Goal: Task Accomplishment & Management: Contribute content

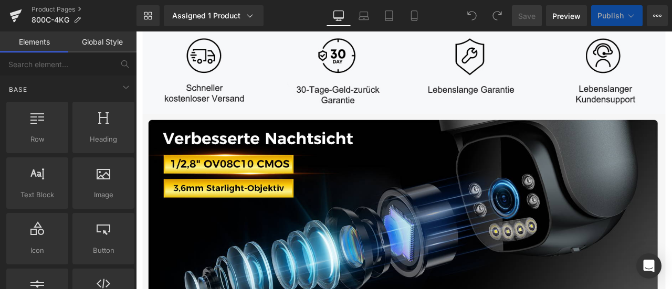
scroll to position [420, 0]
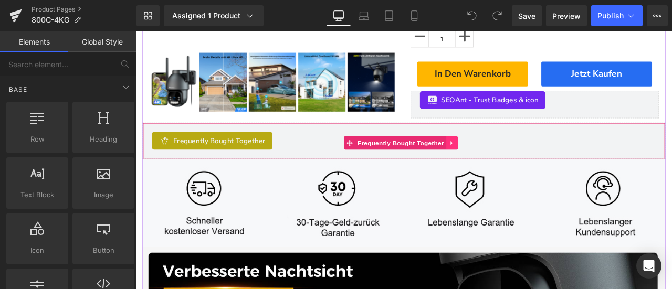
click at [510, 168] on icon at bounding box center [509, 164] width 7 height 8
click at [518, 167] on icon at bounding box center [516, 163] width 7 height 7
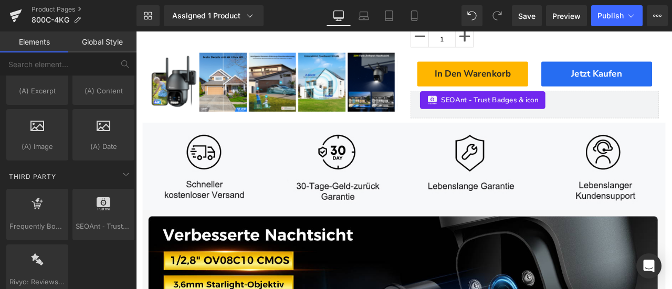
scroll to position [2198, 0]
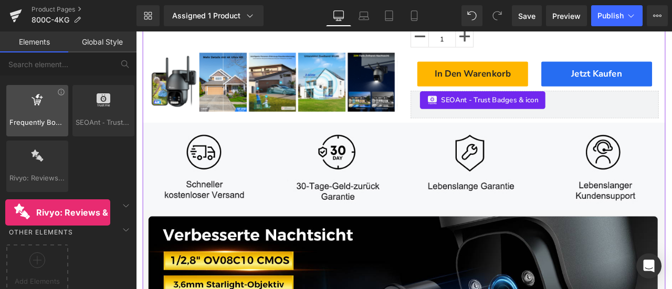
drag, startPoint x: 41, startPoint y: 153, endPoint x: 23, endPoint y: 107, distance: 49.7
click at [5, 144] on div "Rivyo: Reviews & Loyalty reviews,rivyo,app,star,badge" at bounding box center [37, 167] width 66 height 56
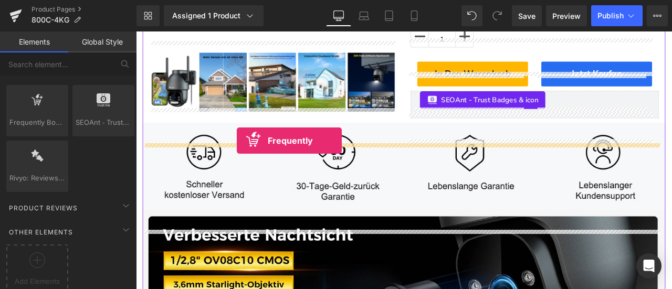
drag, startPoint x: 165, startPoint y: 128, endPoint x: 255, endPoint y: 161, distance: 95.6
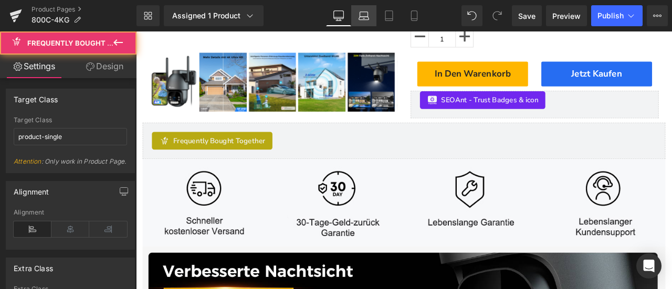
click at [361, 20] on icon at bounding box center [363, 15] width 10 height 10
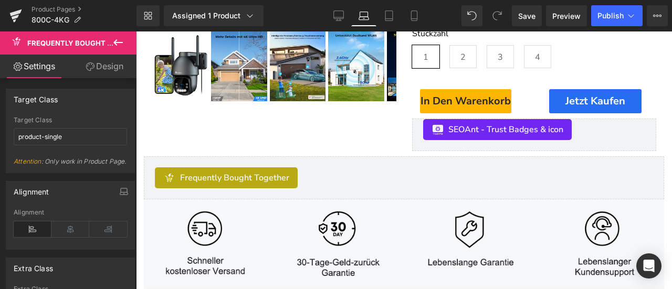
scroll to position [410, 0]
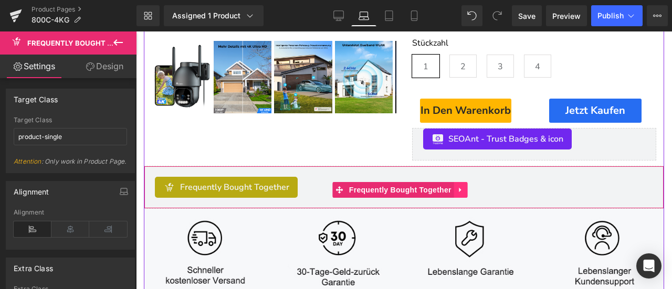
click at [463, 187] on icon at bounding box center [460, 190] width 7 height 8
click at [466, 188] on link at bounding box center [468, 190] width 14 height 16
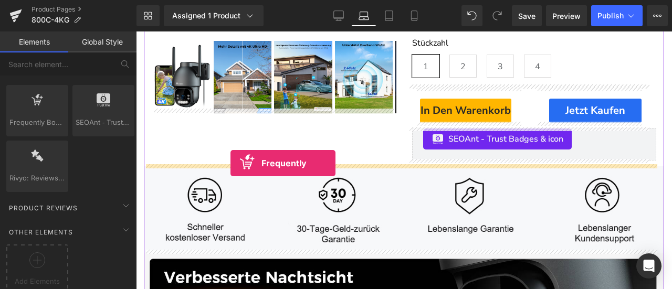
drag, startPoint x: 175, startPoint y: 134, endPoint x: 230, endPoint y: 163, distance: 62.9
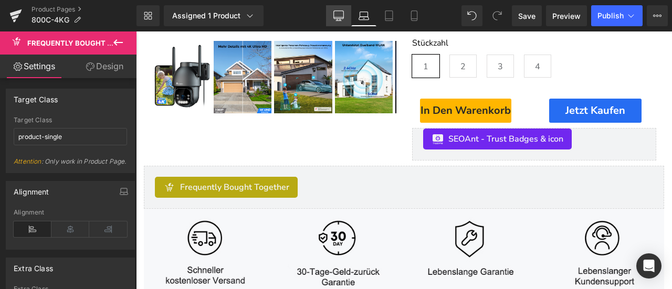
click at [338, 11] on icon at bounding box center [338, 15] width 10 height 8
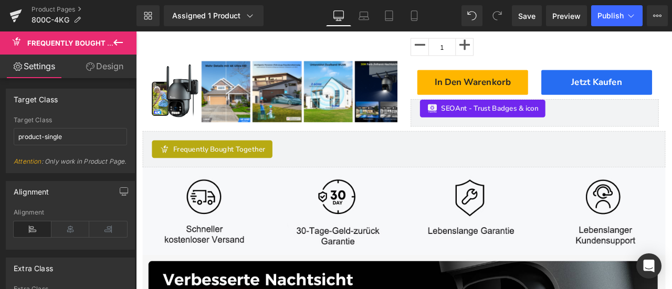
scroll to position [419, 0]
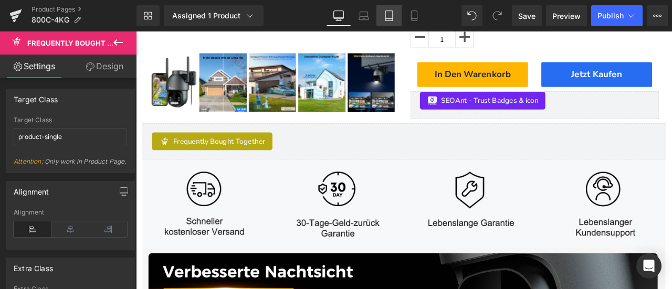
click at [395, 13] on link "Tablet" at bounding box center [388, 15] width 25 height 21
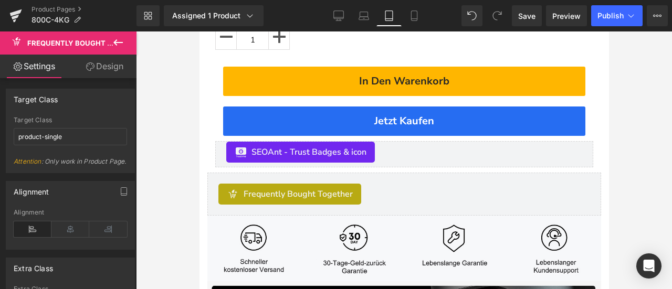
scroll to position [824, 0]
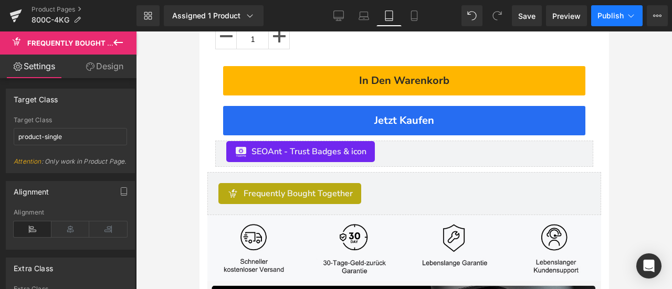
click at [608, 15] on span "Publish" at bounding box center [610, 16] width 26 height 8
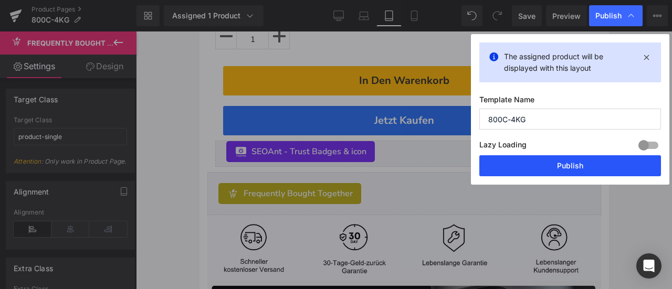
click at [613, 164] on button "Publish" at bounding box center [570, 165] width 182 height 21
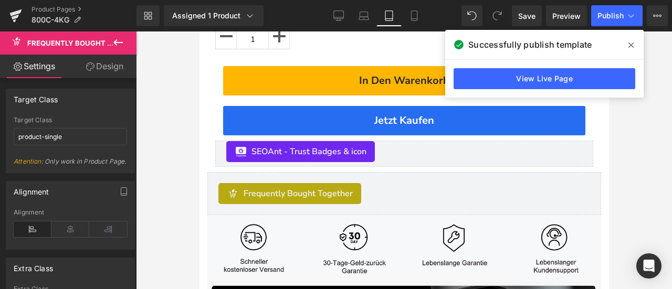
click at [628, 45] on span at bounding box center [630, 45] width 17 height 17
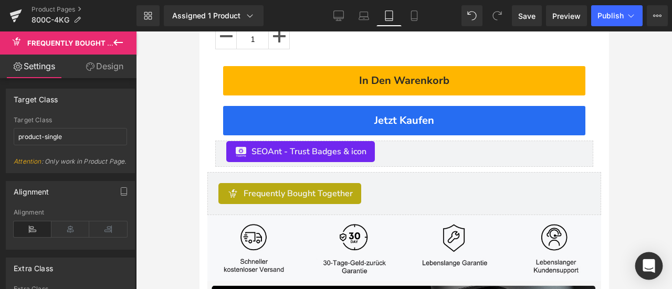
click at [650, 262] on icon "Open Intercom Messenger" at bounding box center [648, 266] width 12 height 14
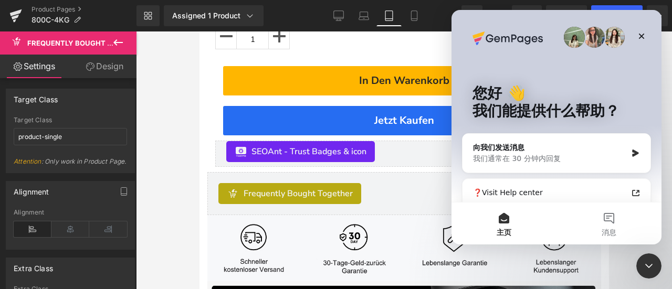
scroll to position [0, 0]
click at [619, 223] on button "消息" at bounding box center [608, 224] width 105 height 42
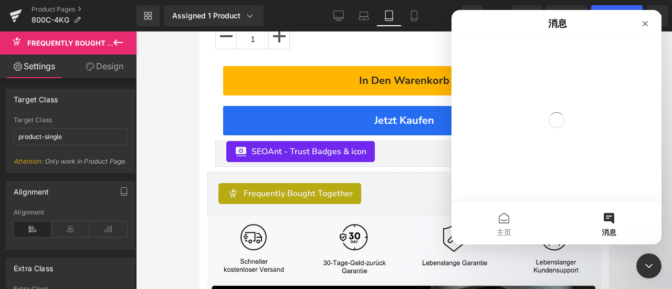
click at [185, 156] on div at bounding box center [336, 129] width 672 height 258
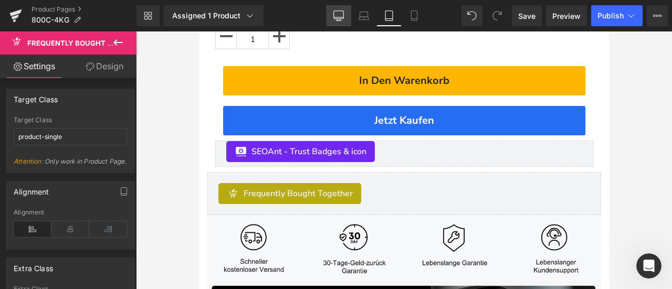
click at [340, 8] on link "Desktop" at bounding box center [338, 15] width 25 height 21
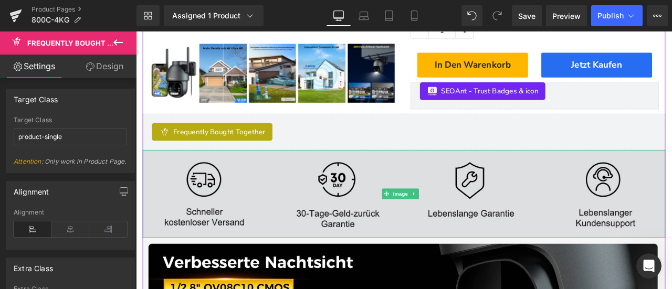
scroll to position [375, 0]
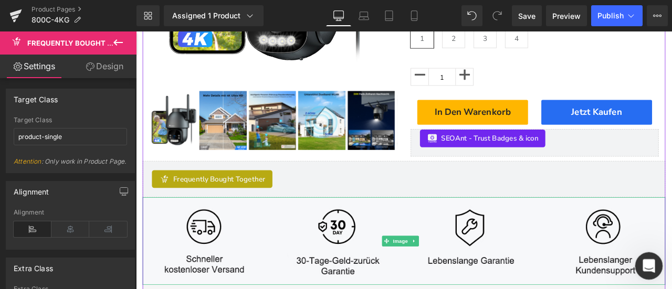
click at [650, 258] on div "打开 Intercom Messenger" at bounding box center [647, 264] width 35 height 35
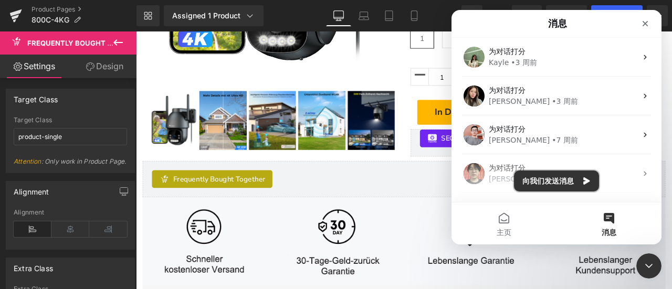
click at [559, 180] on button "向我们发送消息" at bounding box center [556, 181] width 85 height 21
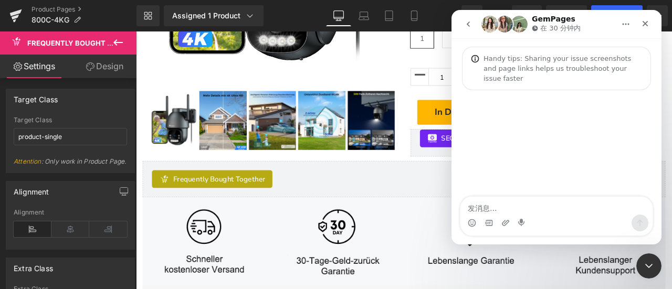
click at [539, 211] on textarea "发消息..." at bounding box center [556, 206] width 192 height 18
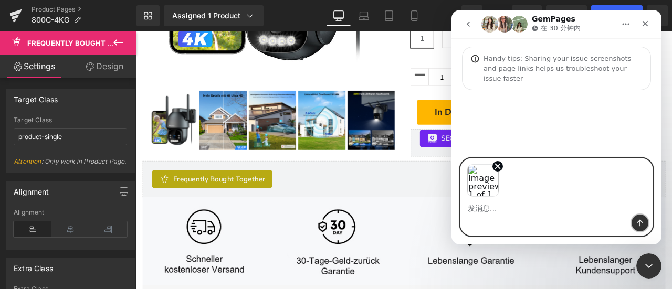
click at [642, 219] on icon "发送消息…" at bounding box center [639, 223] width 8 height 8
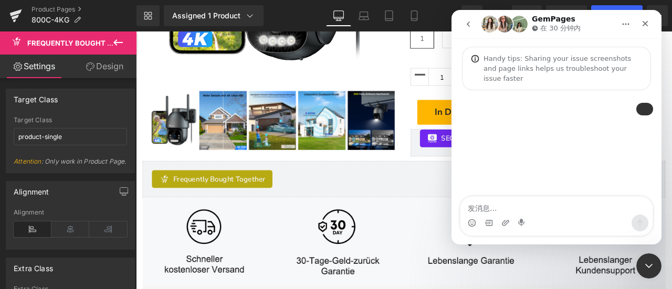
click at [586, 207] on textarea "发消息..." at bounding box center [556, 206] width 192 height 18
type textarea "为啥这个我放ia"
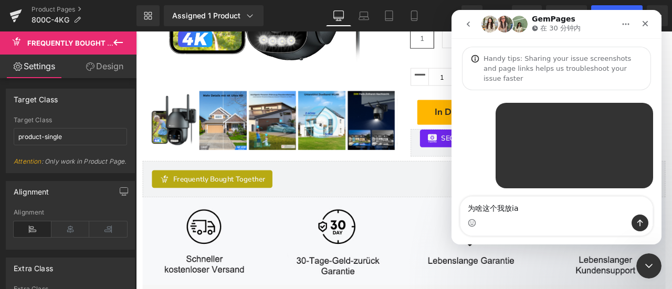
scroll to position [2, 0]
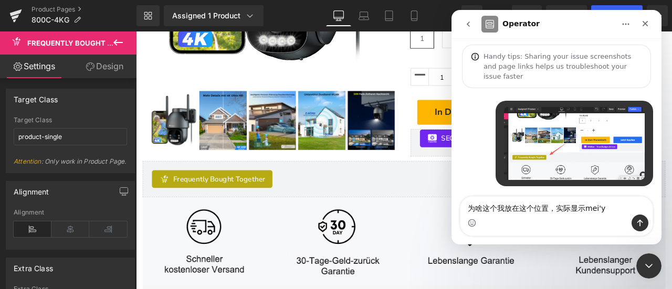
type textarea "为啥这个我放在这个位置，实际显示没有"
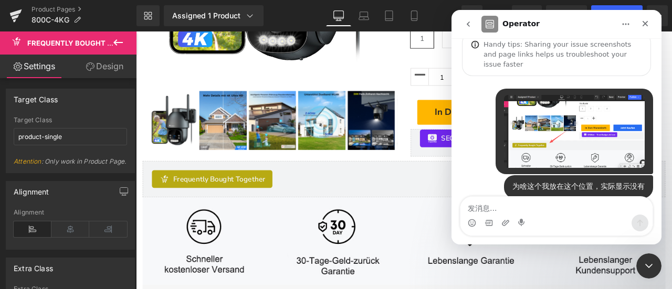
scroll to position [26, 0]
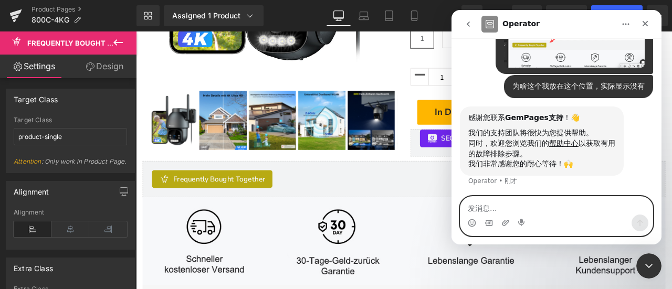
click at [517, 200] on textarea "发消息..." at bounding box center [556, 206] width 192 height 18
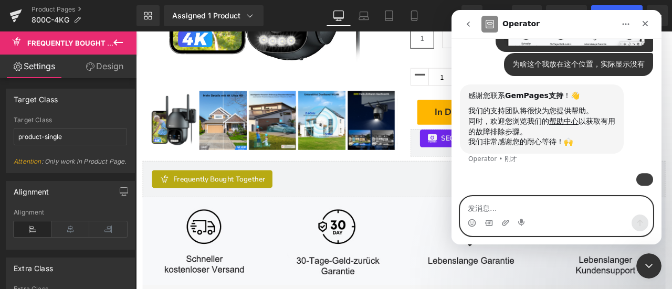
scroll to position [188, 0]
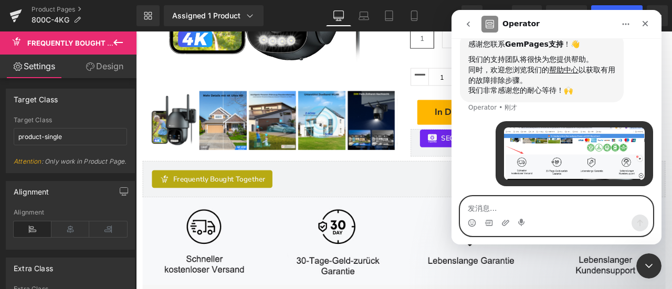
click at [512, 204] on textarea "发消息..." at bounding box center [556, 206] width 192 height 18
paste textarea "id=1757384530"
type textarea "id=1757384530"
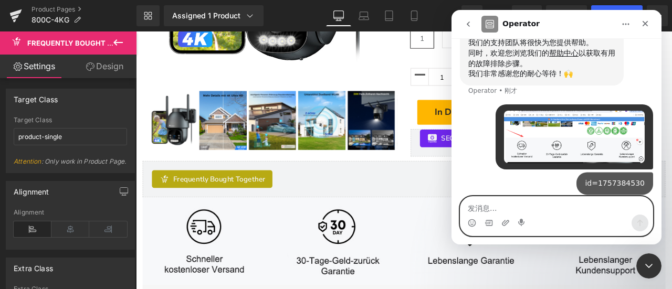
scroll to position [212, 0]
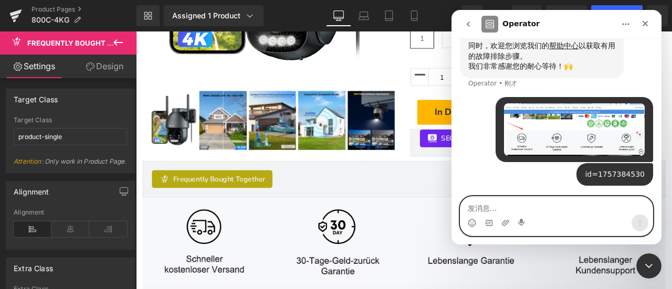
click at [505, 203] on textarea "发消息..." at bounding box center [556, 206] width 192 height 18
paste textarea "https://de.ctronics.com/products/4k-uberwachungskamera-fur-den-aussenbereich-8m…"
type textarea "https://de.ctronics.com/products/4k-uberwachungskamera-fur-den-aussenbereich-8m…"
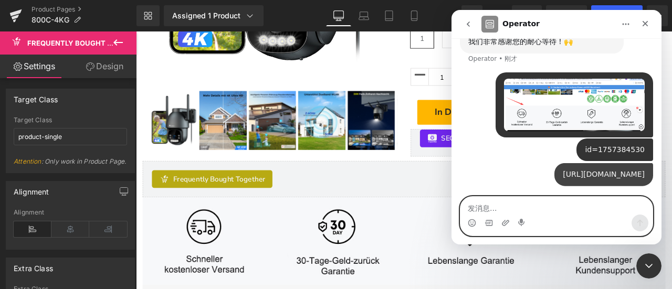
scroll to position [256, 0]
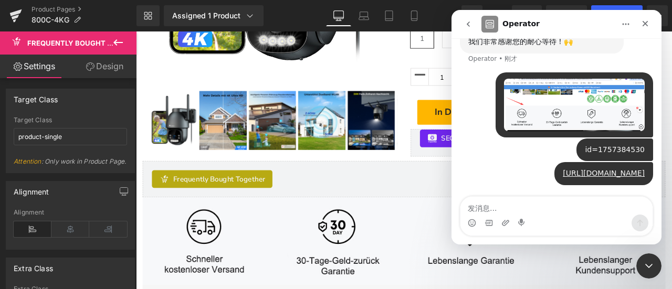
click at [14, 15] on div at bounding box center [336, 129] width 672 height 258
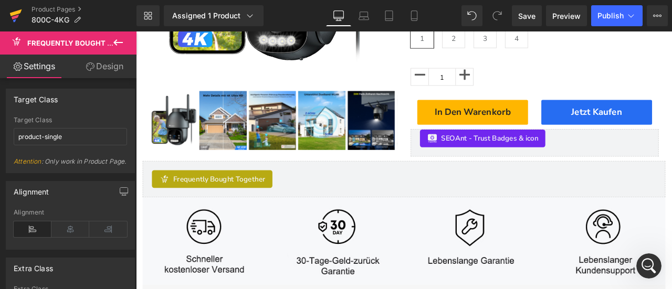
click at [14, 18] on icon at bounding box center [15, 17] width 7 height 5
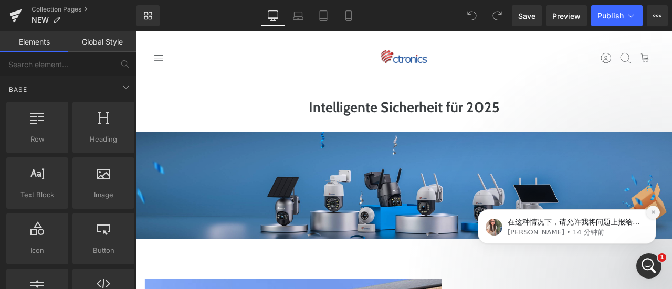
click at [650, 213] on button "Dismiss notification" at bounding box center [653, 213] width 14 height 14
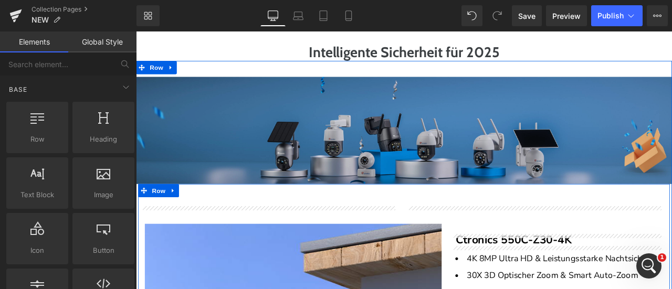
scroll to position [52, 0]
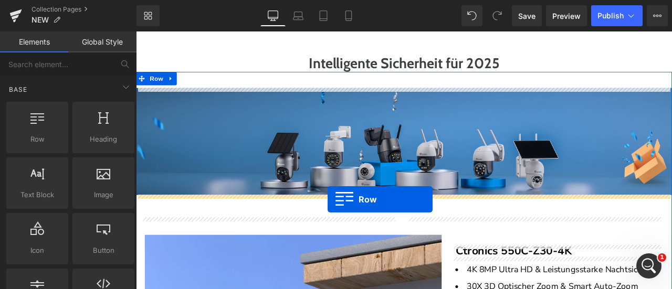
drag, startPoint x: 166, startPoint y: 104, endPoint x: 363, endPoint y: 230, distance: 233.5
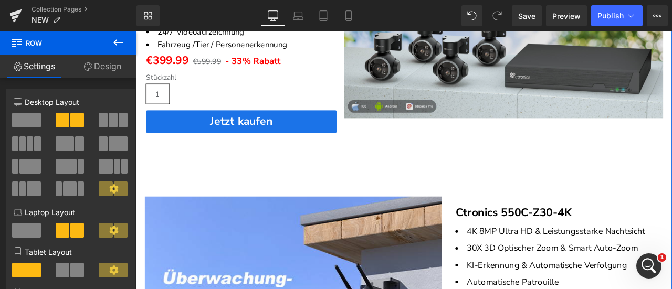
scroll to position [367, 0]
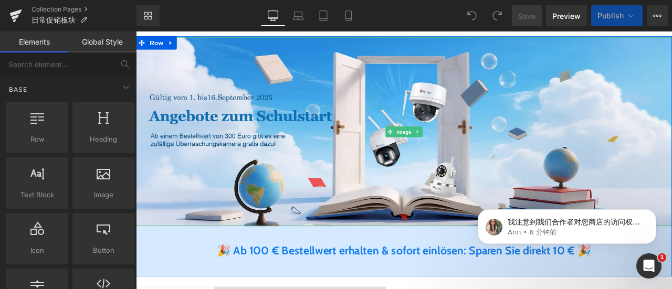
scroll to position [210, 0]
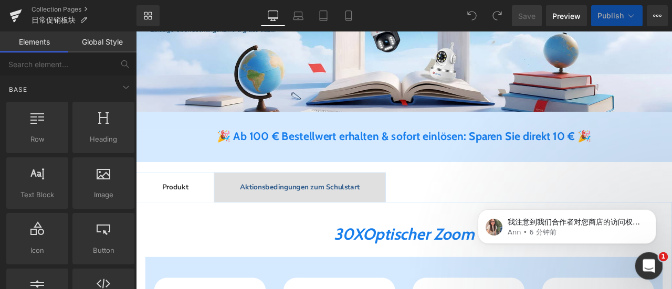
click at [647, 254] on div "打开 Intercom Messenger" at bounding box center [647, 264] width 35 height 35
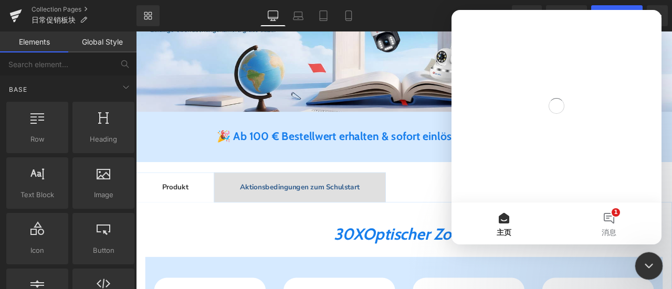
scroll to position [0, 0]
click at [611, 218] on button "1 消息" at bounding box center [608, 224] width 105 height 42
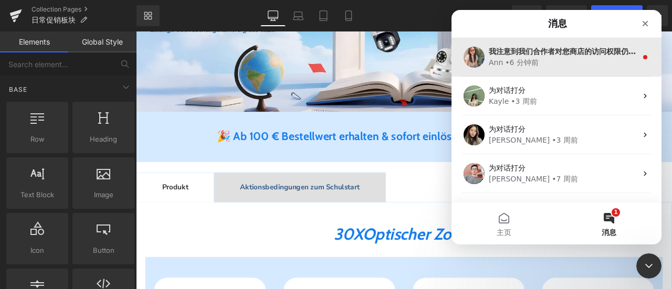
click at [582, 58] on div "Ann • 6 分钟前" at bounding box center [563, 62] width 148 height 11
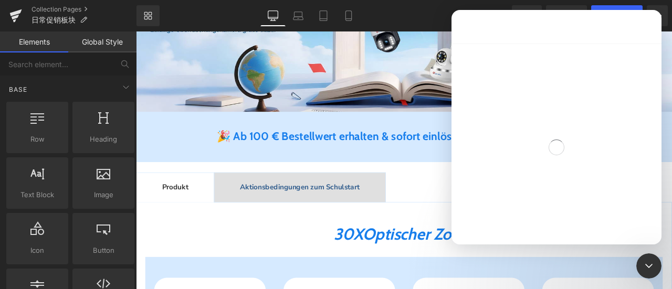
scroll to position [1, 0]
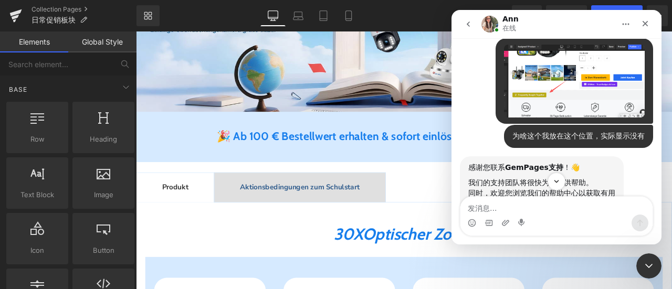
click at [548, 208] on textarea "发消息..." at bounding box center [556, 206] width 192 height 18
type textarea "好的"
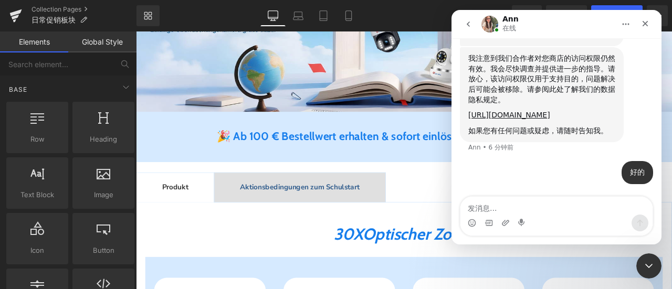
scroll to position [530, 0]
click at [652, 254] on div "关闭 Intercom Messenger" at bounding box center [646, 264] width 25 height 25
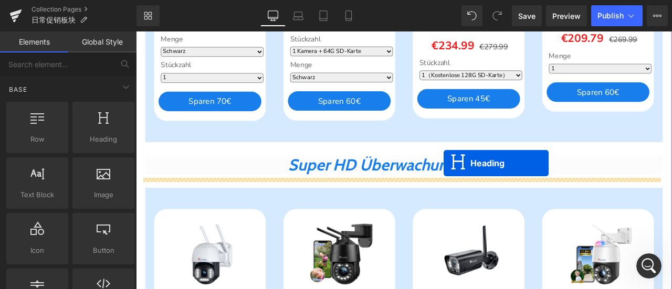
scroll to position [682, 0]
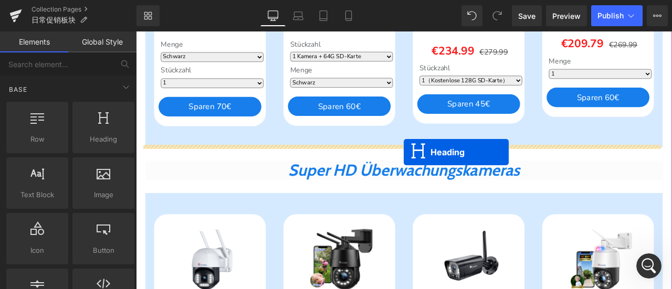
drag, startPoint x: 418, startPoint y: 182, endPoint x: 453, endPoint y: 175, distance: 35.8
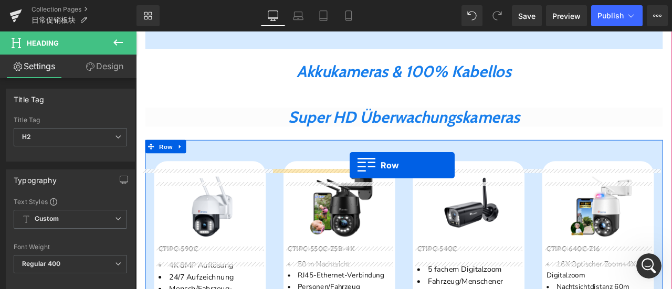
scroll to position [787, 0]
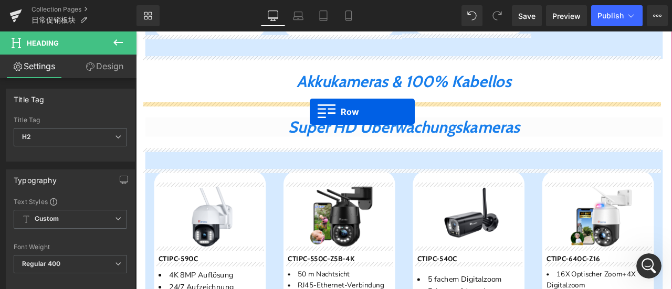
drag, startPoint x: 157, startPoint y: 58, endPoint x: 342, endPoint y: 126, distance: 196.4
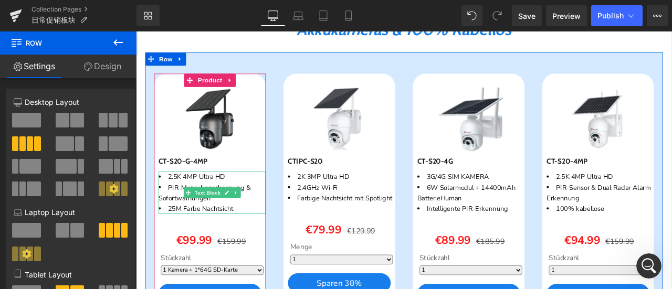
scroll to position [840, 0]
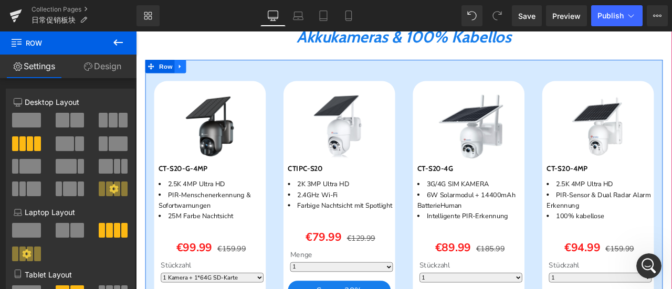
click at [186, 73] on icon at bounding box center [188, 73] width 7 height 8
click at [185, 73] on icon at bounding box center [188, 73] width 7 height 8
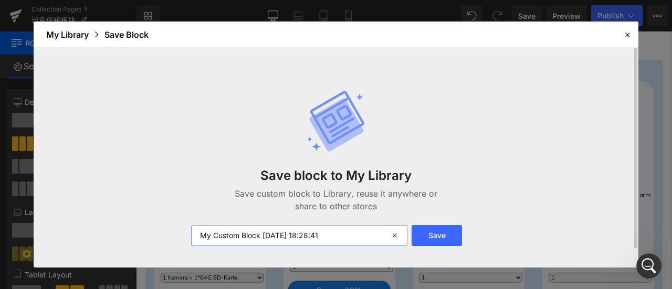
drag, startPoint x: 334, startPoint y: 240, endPoint x: 190, endPoint y: 236, distance: 143.3
click at [190, 236] on div "My Custom Block 2025-09-09 18:28:41" at bounding box center [298, 235] width 227 height 21
type input "电池款"
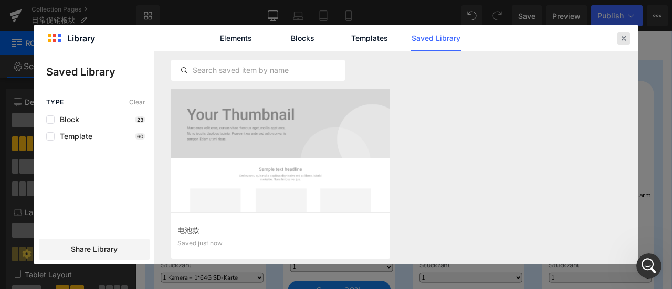
drag, startPoint x: 625, startPoint y: 40, endPoint x: 554, endPoint y: 16, distance: 75.2
click at [625, 40] on icon at bounding box center [623, 38] width 9 height 9
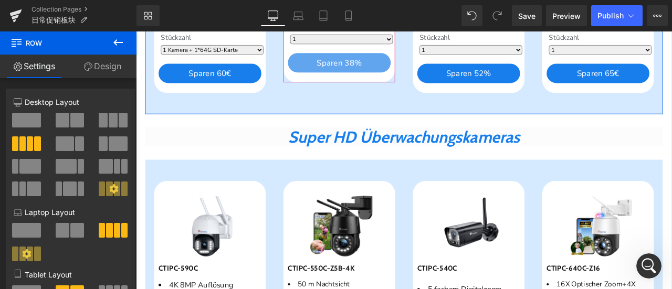
scroll to position [1154, 0]
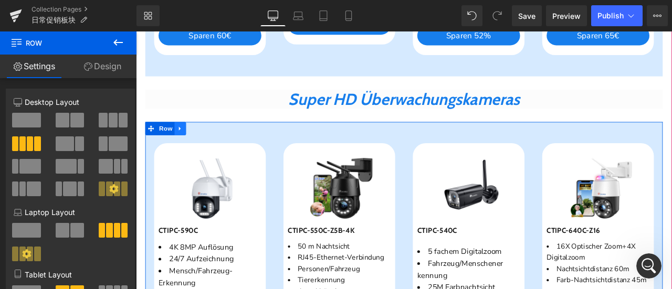
click at [185, 142] on icon at bounding box center [188, 146] width 7 height 8
click at [185, 144] on icon at bounding box center [188, 146] width 7 height 7
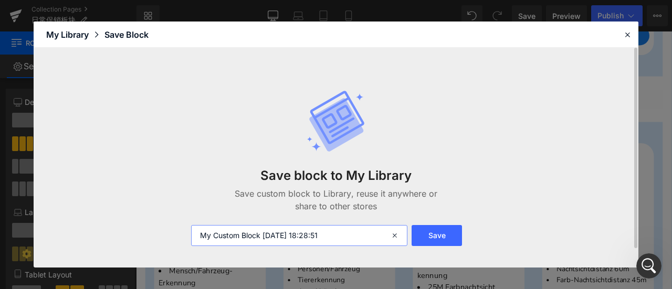
drag, startPoint x: 346, startPoint y: 240, endPoint x: 151, endPoint y: 235, distance: 194.7
click at [151, 235] on div "Save block to My Library Save custom block to Library, reuse it anywhere or sha…" at bounding box center [336, 157] width 604 height 219
type input "4K款"
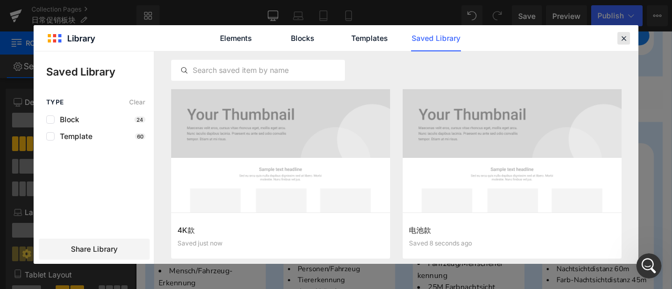
click at [621, 38] on icon at bounding box center [623, 38] width 9 height 9
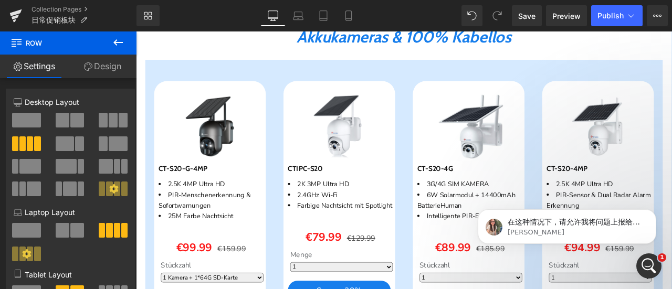
scroll to position [602, 0]
click at [651, 213] on icon "Dismiss notification" at bounding box center [653, 212] width 6 height 6
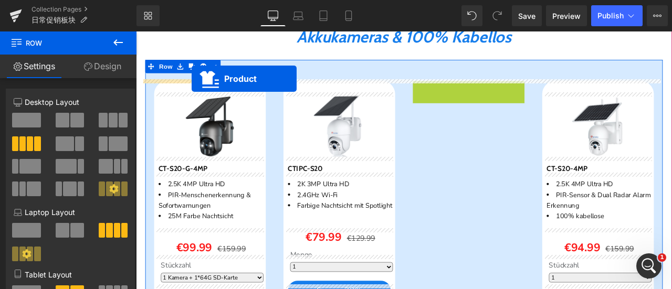
drag, startPoint x: 526, startPoint y: 95, endPoint x: 202, endPoint y: 88, distance: 324.4
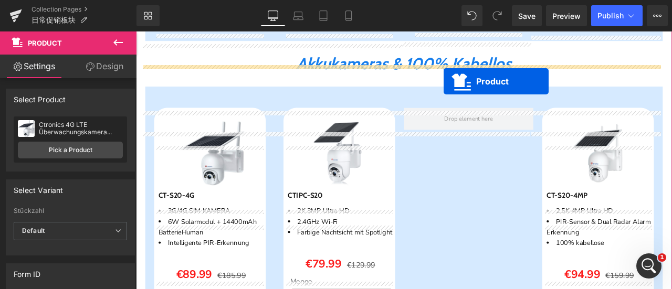
scroll to position [777, 0]
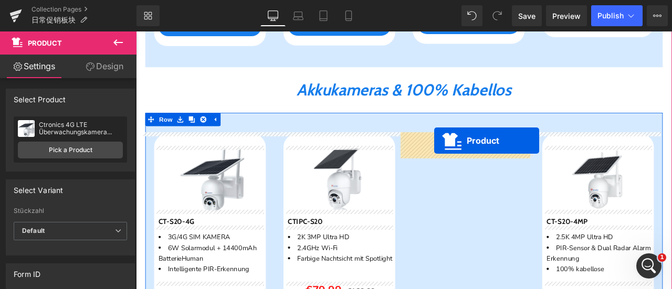
drag, startPoint x: 230, startPoint y: 121, endPoint x: 489, endPoint y: 161, distance: 261.8
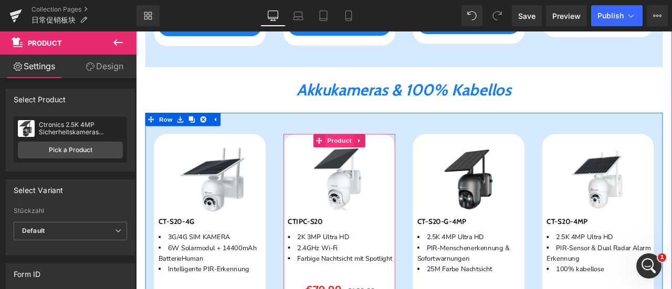
click at [364, 160] on span "Product" at bounding box center [377, 161] width 34 height 16
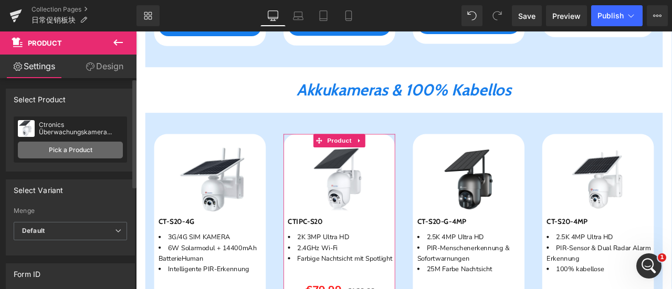
click at [89, 153] on link "Pick a Product" at bounding box center [70, 150] width 105 height 17
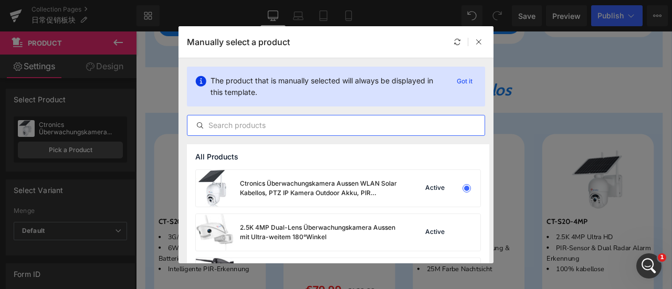
click at [314, 122] on input "text" at bounding box center [335, 125] width 297 height 13
paste input "Ctronics 2K 3MP Überwachungskamera Aussen WLAN Solar mit 100% Kabellos & 2304 X…"
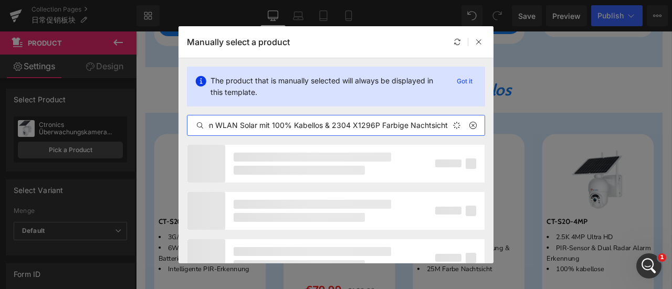
scroll to position [0, 160]
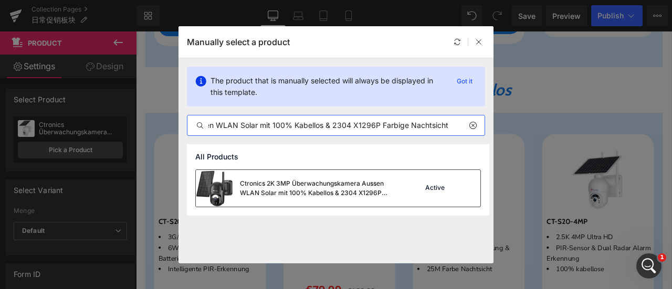
type input "Ctronics 2K 3MP Überwachungskamera Aussen WLAN Solar mit 100% Kabellos & 2304 X…"
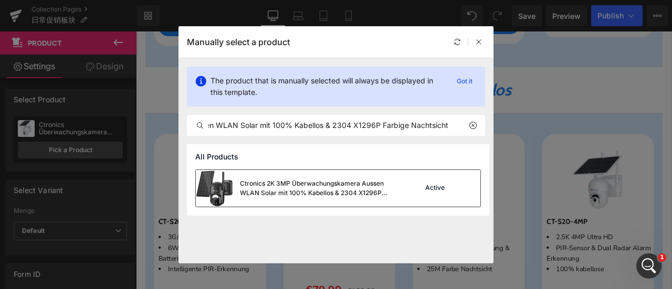
click at [316, 186] on div "Ctronics 2K 3MP Überwachungskamera Aussen WLAN Solar mit 100% Kabellos & 2304 X…" at bounding box center [318, 188] width 157 height 19
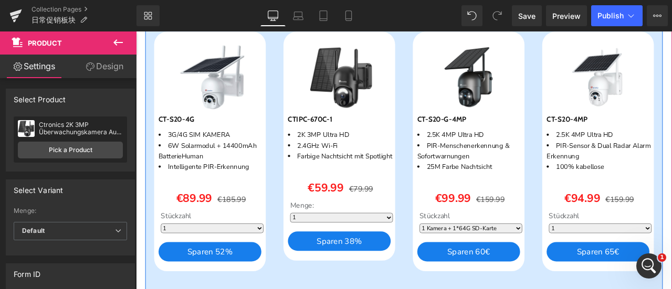
scroll to position [882, 0]
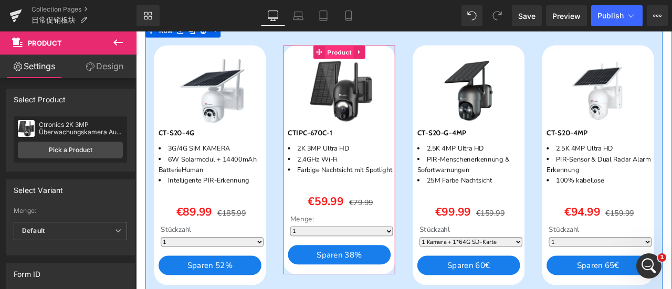
click at [365, 53] on span "Product" at bounding box center [377, 57] width 34 height 16
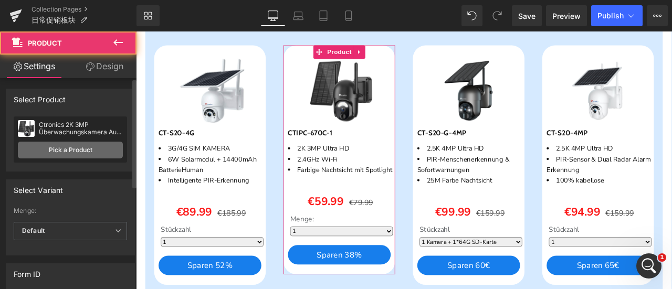
click at [60, 148] on link "Pick a Product" at bounding box center [70, 150] width 105 height 17
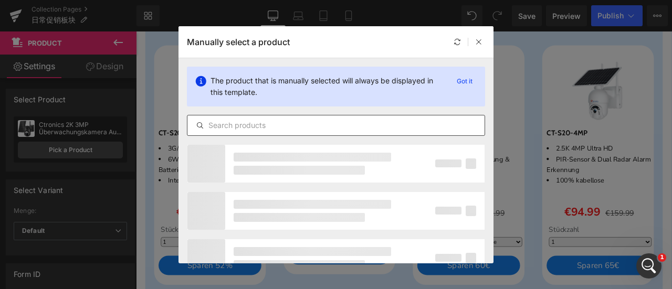
click at [332, 124] on input "text" at bounding box center [335, 125] width 297 height 13
paste input "3G/4G LTE Überwachungskamera mit SIM Karte, 355°/90° Outdoor Kamera Solar【2,5K …"
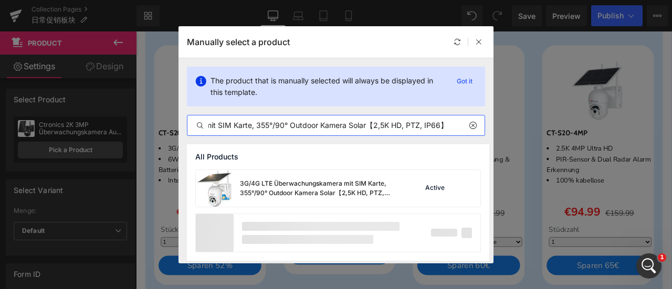
scroll to position [0, 124]
type input "3G/4G LTE Überwachungskamera mit SIM Karte, 355°/90° Outdoor Kamera Solar【2,5K …"
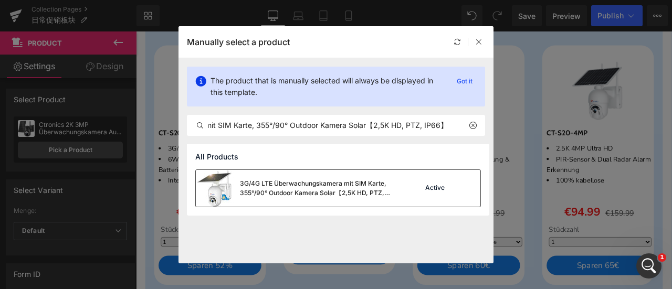
click at [334, 185] on div "3G/4G LTE Überwachungskamera mit SIM Karte, 355°/90° Outdoor Kamera Solar【2,5K …" at bounding box center [318, 188] width 157 height 19
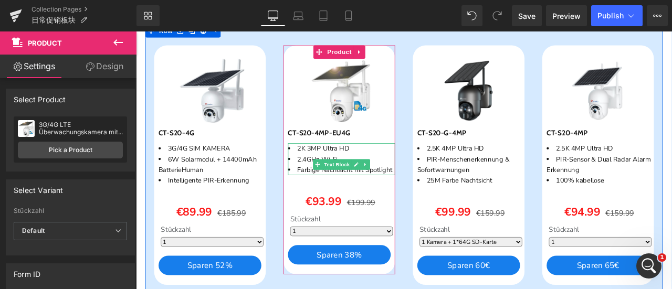
click at [337, 169] on li "2K 3MP Ultra HD" at bounding box center [379, 170] width 127 height 13
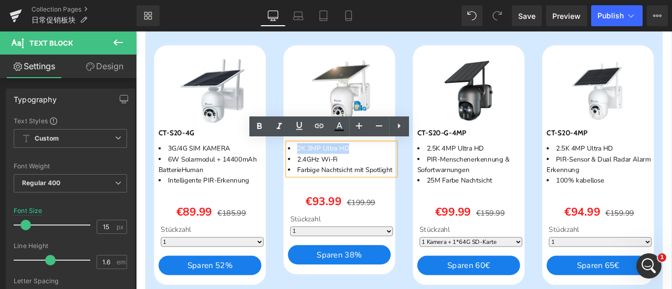
drag, startPoint x: 324, startPoint y: 168, endPoint x: 408, endPoint y: 168, distance: 84.0
click at [408, 168] on li "2K 3MP Ultra HD" at bounding box center [379, 170] width 127 height 13
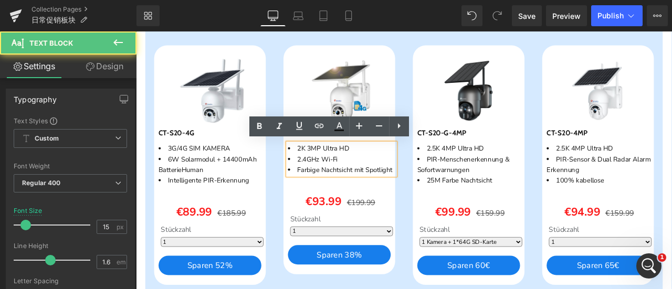
click at [328, 178] on li "2.4GHz Wi-Fi" at bounding box center [379, 183] width 127 height 13
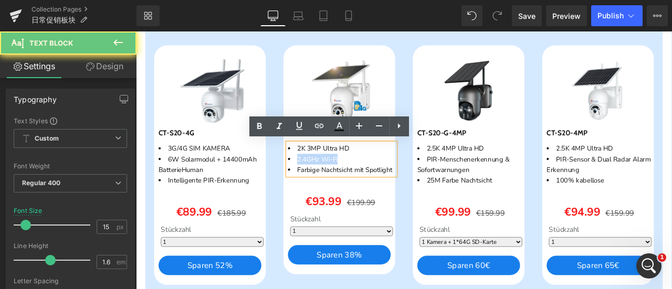
drag, startPoint x: 322, startPoint y: 182, endPoint x: 391, endPoint y: 185, distance: 69.3
click at [391, 185] on li "2.4GHz Wi-Fi" at bounding box center [379, 183] width 127 height 13
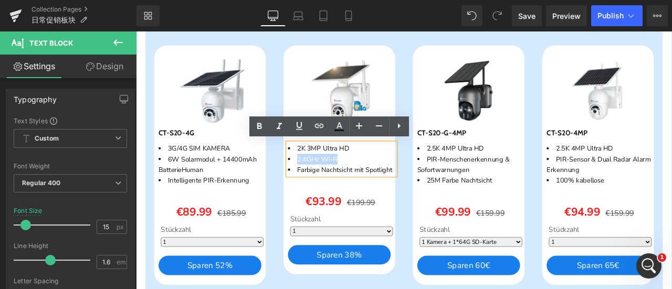
paste div
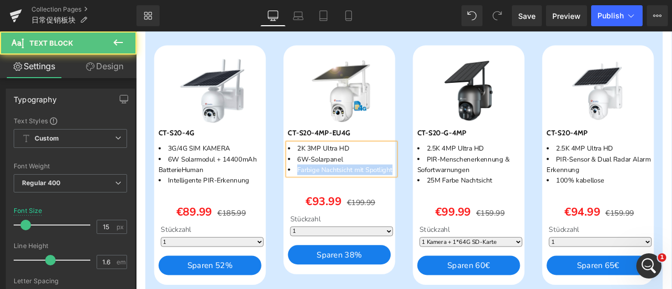
drag, startPoint x: 323, startPoint y: 192, endPoint x: 417, endPoint y: 216, distance: 96.6
click at [417, 216] on div "Sparen 53 % (P) Image CT-S20-4MP-EU4G (P) SKU 2K 3MP Ultra HD 6W-Solarpanel Far…" at bounding box center [379, 186] width 127 height 244
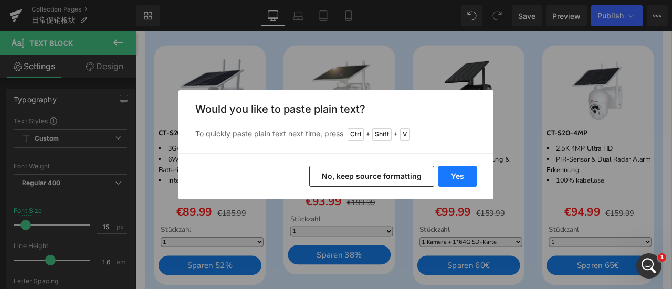
click at [455, 175] on button "Yes" at bounding box center [457, 176] width 38 height 21
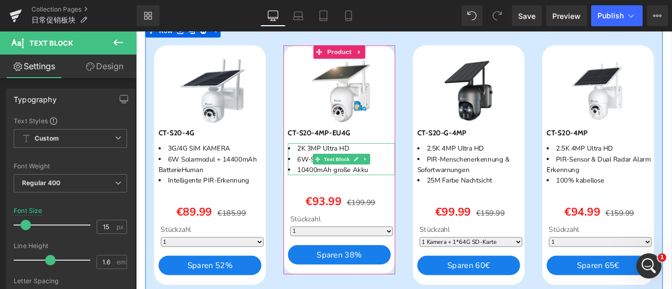
click at [324, 169] on li "2K 3MP Ultra HD" at bounding box center [379, 170] width 127 height 13
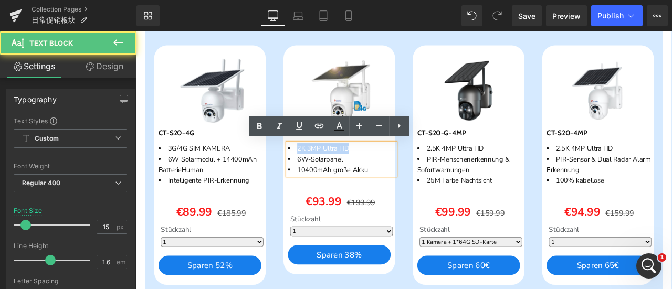
drag, startPoint x: 324, startPoint y: 169, endPoint x: 394, endPoint y: 170, distance: 69.8
click at [394, 170] on li "2K 3MP Ultra HD" at bounding box center [379, 170] width 127 height 13
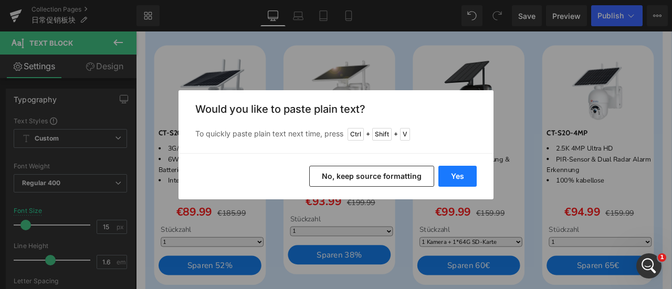
click at [469, 171] on button "Yes" at bounding box center [457, 176] width 38 height 21
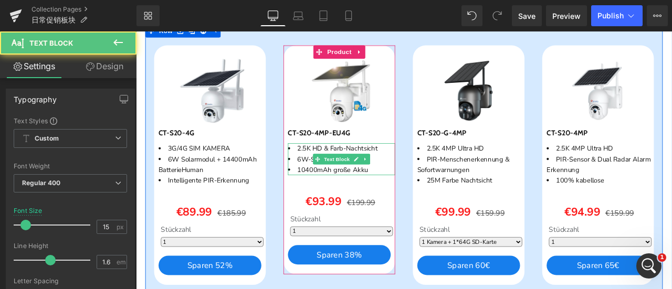
click at [410, 196] on li "10400mAh große Akku" at bounding box center [379, 195] width 127 height 13
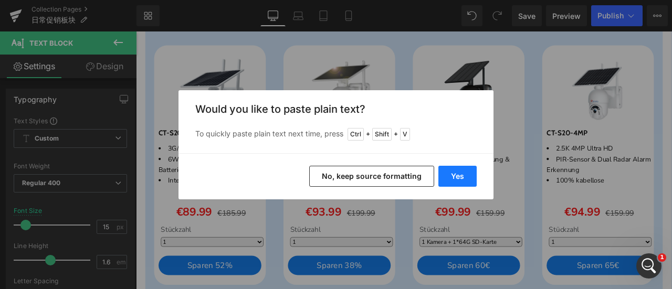
click at [446, 173] on button "Yes" at bounding box center [457, 176] width 38 height 21
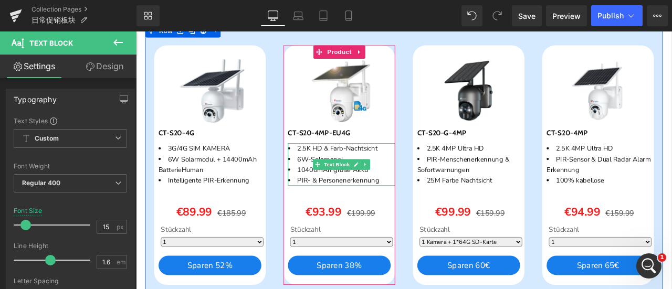
click at [332, 206] on li "PIR- & Personenerkennung" at bounding box center [379, 208] width 127 height 13
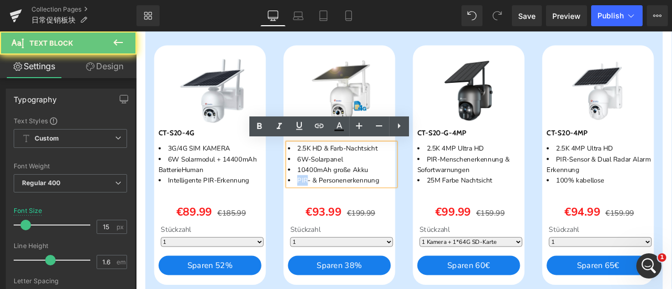
click at [332, 206] on li "PIR- & Personenerkennung" at bounding box center [379, 208] width 127 height 13
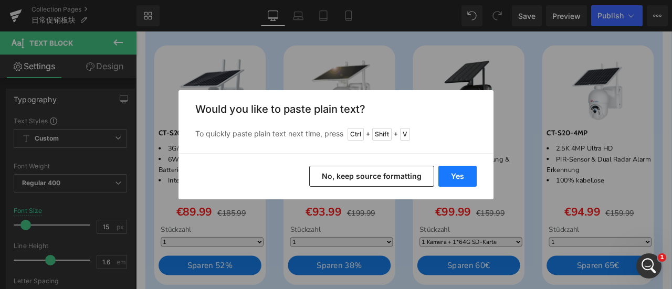
click at [445, 174] on button "Yes" at bounding box center [457, 176] width 38 height 21
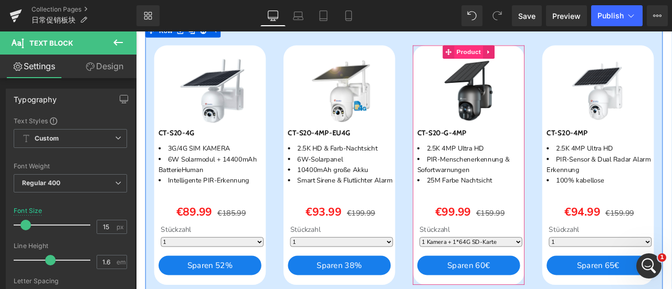
click at [513, 56] on span "Product" at bounding box center [530, 56] width 34 height 16
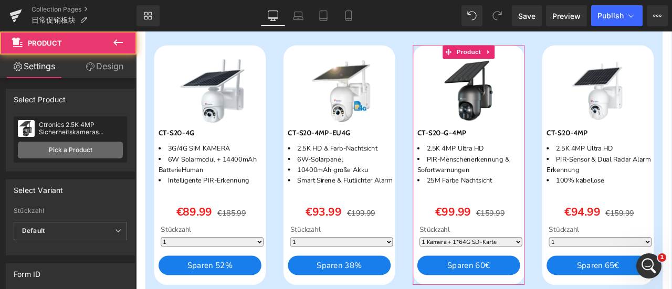
click at [73, 145] on link "Pick a Product" at bounding box center [70, 150] width 105 height 17
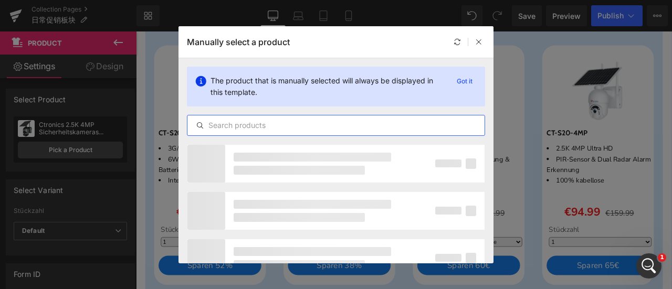
click at [254, 126] on input "text" at bounding box center [335, 125] width 297 height 13
paste input "Ctronics 4G LTE Überwachungskamera Außen mit SIM Karte Doppellinse, 15600mAh Ak…"
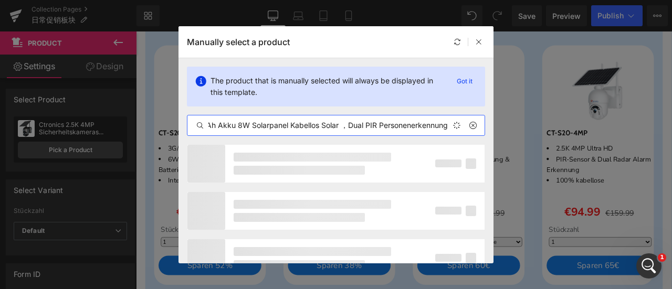
scroll to position [0, 289]
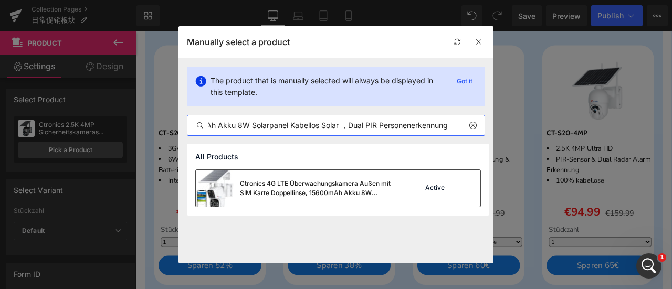
type input "Ctronics 4G LTE Überwachungskamera Außen mit SIM Karte Doppellinse, 15600mAh Ak…"
click at [285, 189] on div "Ctronics 4G LTE Überwachungskamera Außen mit SIM Karte Doppellinse, 15600mAh Ak…" at bounding box center [318, 188] width 157 height 19
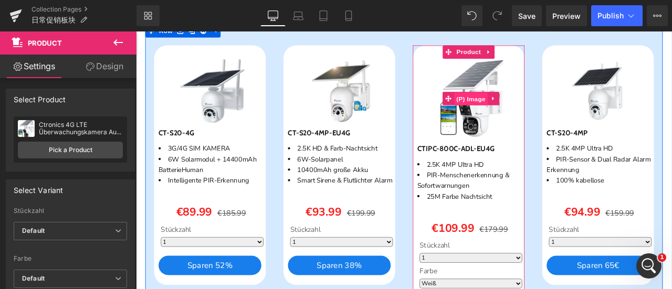
click at [522, 111] on span "(P) Image" at bounding box center [533, 112] width 40 height 16
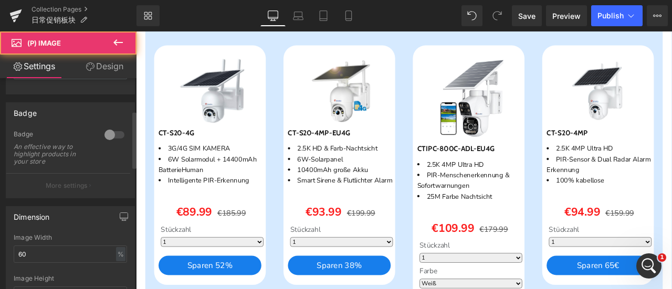
scroll to position [157, 0]
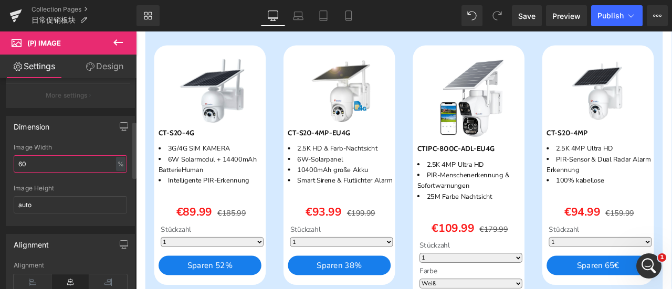
drag, startPoint x: 23, startPoint y: 164, endPoint x: 15, endPoint y: 164, distance: 7.9
click at [15, 164] on input "60" at bounding box center [70, 163] width 113 height 17
type input "50"
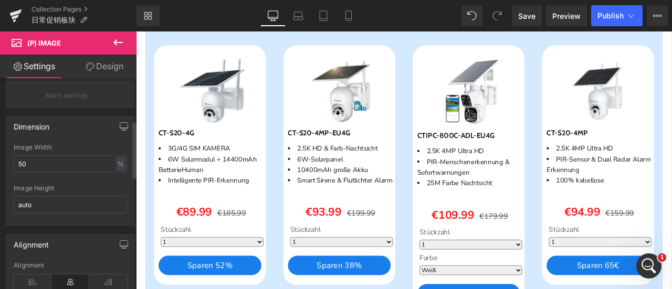
click at [58, 145] on div "Image Width" at bounding box center [70, 147] width 113 height 7
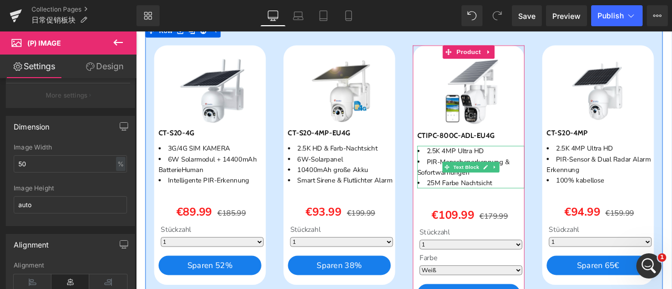
click at [479, 185] on li "PIR-Menschenerkennung & Sofortwarnungen" at bounding box center [532, 192] width 127 height 25
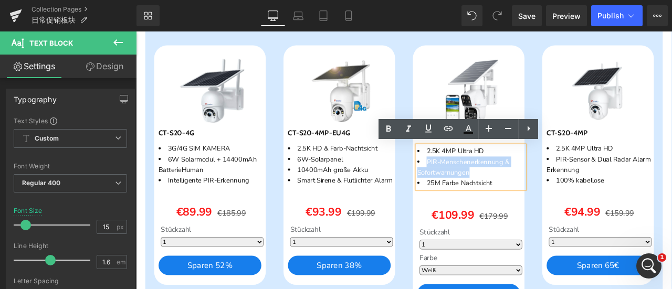
drag, startPoint x: 475, startPoint y: 184, endPoint x: 555, endPoint y: 196, distance: 80.7
click at [555, 196] on li "PIR-Menschenerkennung & Sofortwarnungen" at bounding box center [532, 192] width 127 height 25
paste div
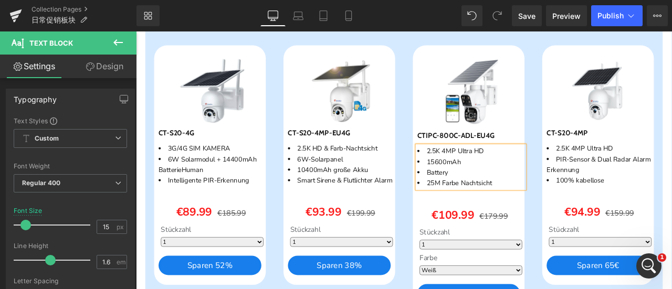
drag, startPoint x: 476, startPoint y: 197, endPoint x: 482, endPoint y: 208, distance: 12.4
click at [476, 197] on li "Battery" at bounding box center [532, 199] width 127 height 13
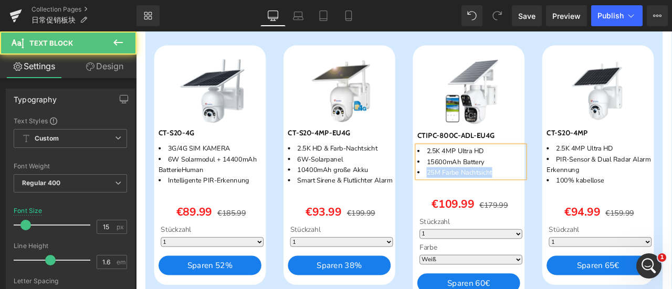
drag, startPoint x: 564, startPoint y: 196, endPoint x: 473, endPoint y: 196, distance: 91.3
click at [473, 196] on li "25M Farbe Nachtsicht" at bounding box center [532, 199] width 127 height 13
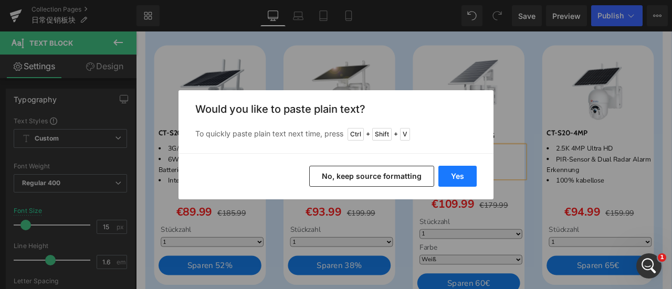
click at [463, 176] on button "Yes" at bounding box center [457, 176] width 38 height 21
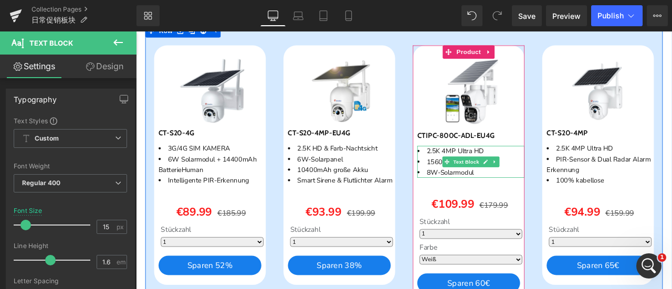
click at [549, 173] on li "2.5K 4MP Ultra HD" at bounding box center [532, 173] width 127 height 13
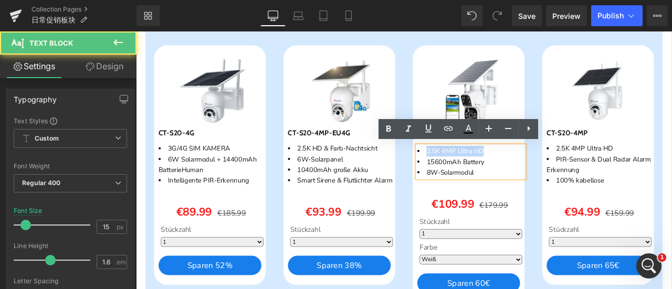
drag, startPoint x: 474, startPoint y: 173, endPoint x: 574, endPoint y: 173, distance: 99.7
click at [574, 173] on li "2.5K 4MP Ultra HD" at bounding box center [532, 173] width 127 height 13
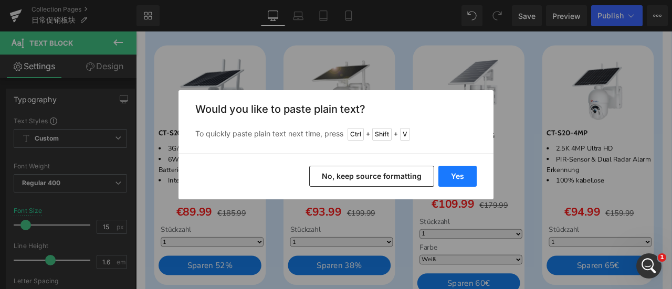
click at [448, 177] on button "Yes" at bounding box center [457, 176] width 38 height 21
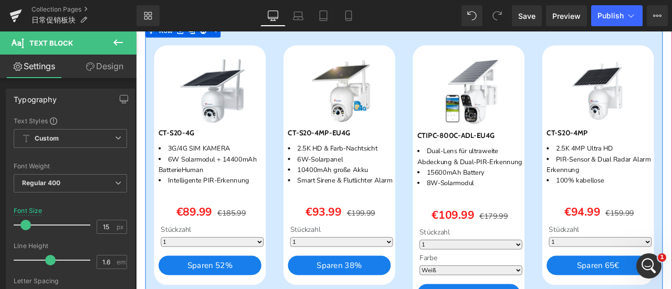
click at [607, 160] on div "Sparen 41 % (P) Image CT-S20-4MP (P) SKU 2.5K 4MP Ultra HD PIR-Sensor & Dual Ra…" at bounding box center [683, 206] width 153 height 317
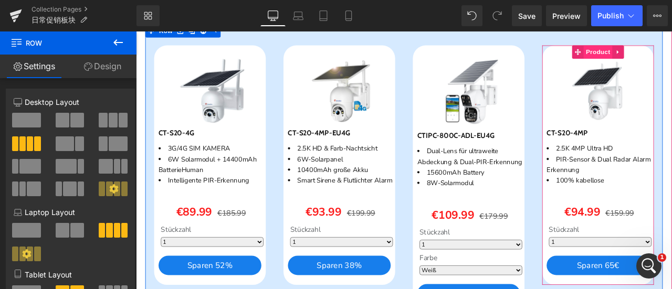
click at [671, 54] on span "Product" at bounding box center [683, 56] width 34 height 16
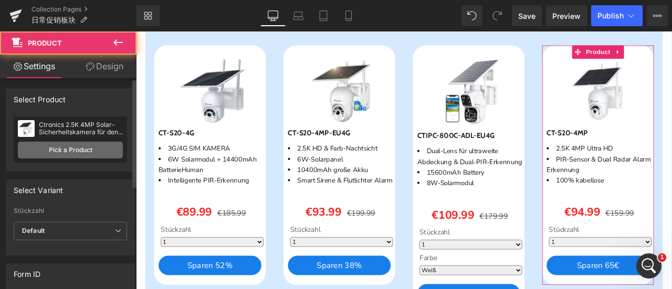
click at [93, 148] on link "Pick a Product" at bounding box center [70, 150] width 105 height 17
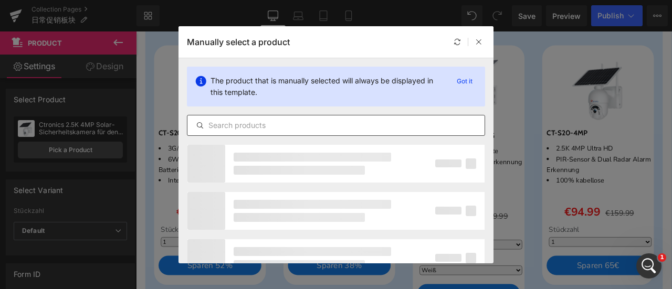
click at [266, 125] on input "text" at bounding box center [335, 125] width 297 height 13
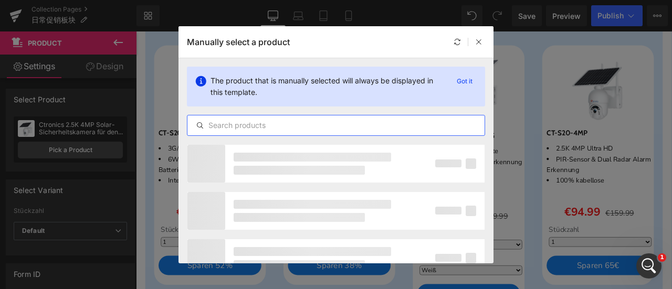
paste input "Ctronics 5MP Überwachungskamera Aussen mit 6W Solarpanel, Farbige Nachtsicht mi…"
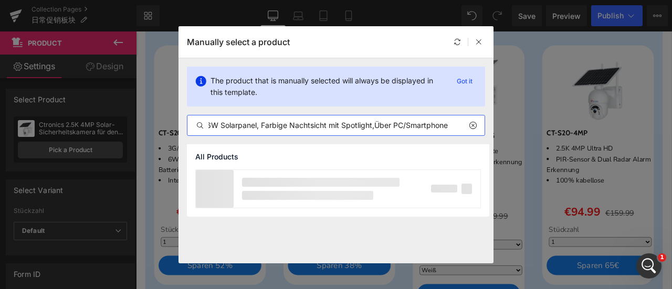
scroll to position [0, 173]
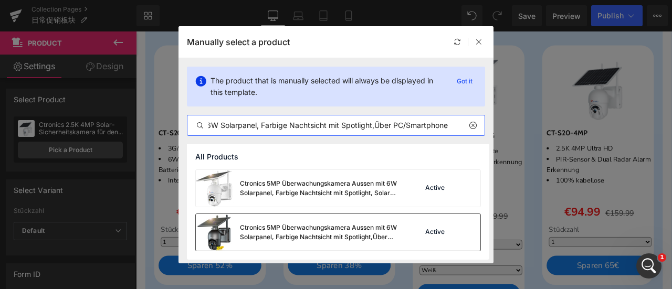
type input "Ctronics 5MP Überwachungskamera Aussen mit 6W Solarpanel, Farbige Nachtsicht mi…"
click at [297, 229] on div "Ctronics 5MP Überwachungskamera Aussen mit 6W Solarpanel, Farbige Nachtsicht mi…" at bounding box center [318, 232] width 157 height 19
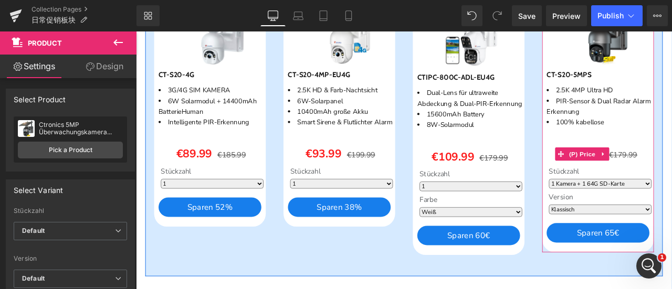
scroll to position [934, 0]
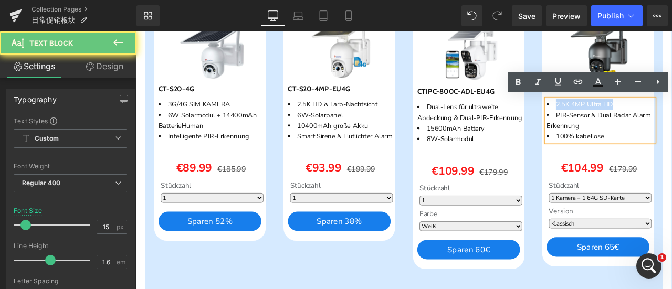
drag, startPoint x: 628, startPoint y: 118, endPoint x: 704, endPoint y: 117, distance: 76.1
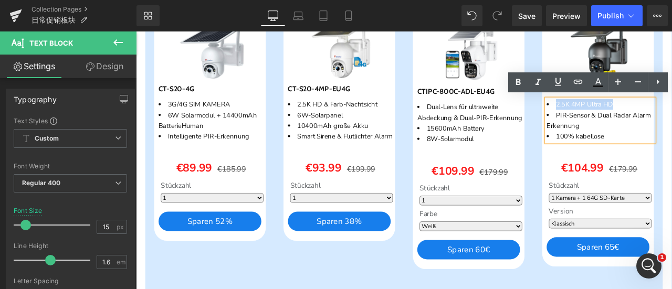
paste div
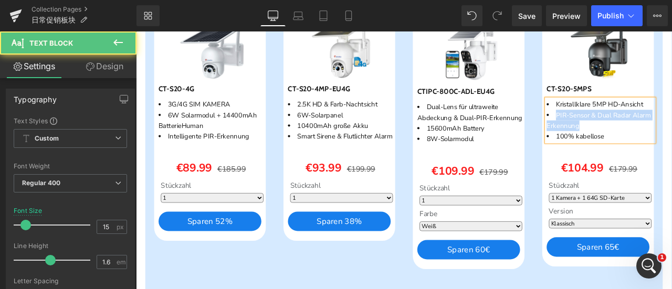
drag, startPoint x: 629, startPoint y: 129, endPoint x: 702, endPoint y: 138, distance: 74.1
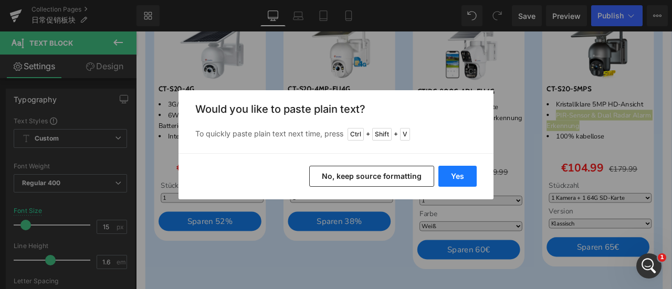
drag, startPoint x: 462, startPoint y: 176, endPoint x: 381, endPoint y: 175, distance: 80.3
click at [462, 176] on button "Yes" at bounding box center [457, 176] width 38 height 21
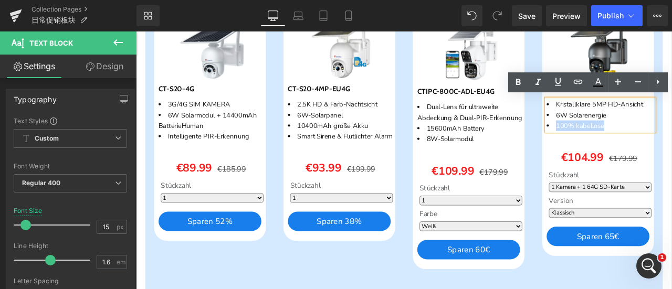
drag, startPoint x: 628, startPoint y: 142, endPoint x: 699, endPoint y: 143, distance: 71.9
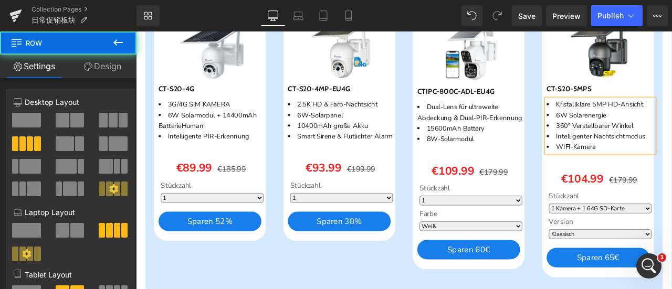
click at [601, 208] on div "Sparen 39 % (P) Image CTIPC-800C-ADL-EU4G (P) SKU Dual-Lens für ultraweite Abde…" at bounding box center [529, 159] width 153 height 327
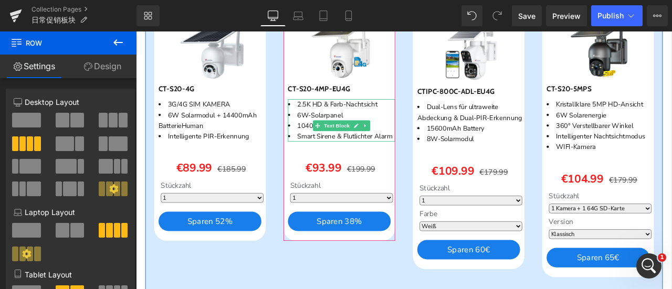
click at [346, 162] on li "Smart Sirene & Flutlichter Alarm" at bounding box center [379, 156] width 127 height 13
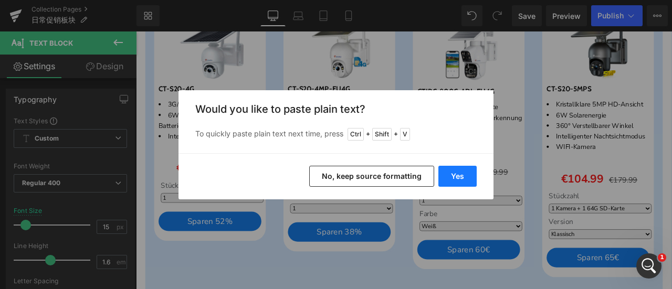
click at [454, 176] on button "Yes" at bounding box center [457, 176] width 38 height 21
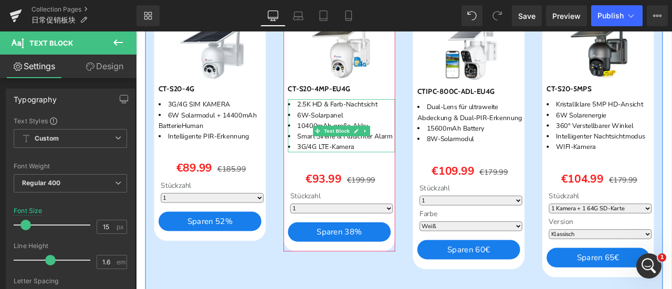
click at [396, 175] on li "3G/4G LTE-Kamera" at bounding box center [379, 168] width 127 height 13
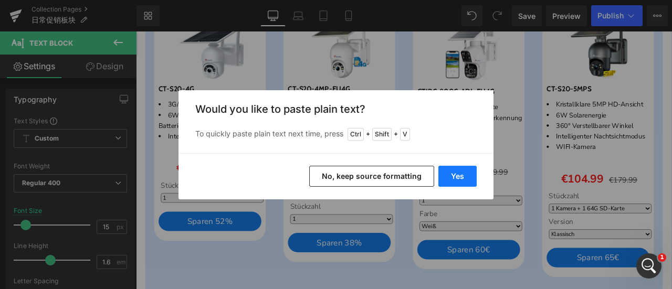
click at [458, 171] on button "Yes" at bounding box center [457, 176] width 38 height 21
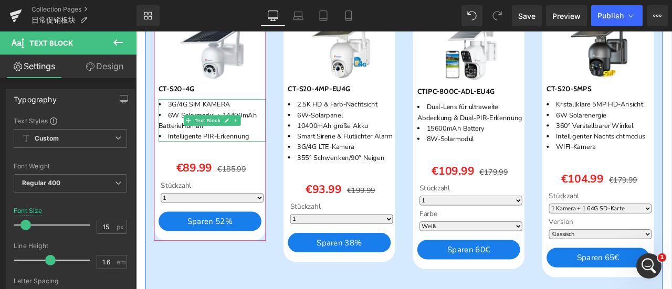
click at [271, 155] on li "Intelligente PIR-Erkennung" at bounding box center [226, 156] width 127 height 13
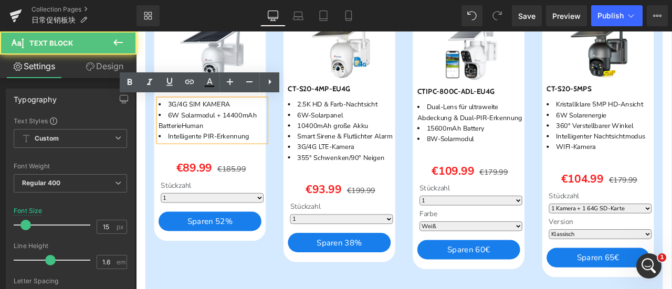
click at [270, 154] on li "Intelligente PIR-Erkennung" at bounding box center [226, 156] width 127 height 13
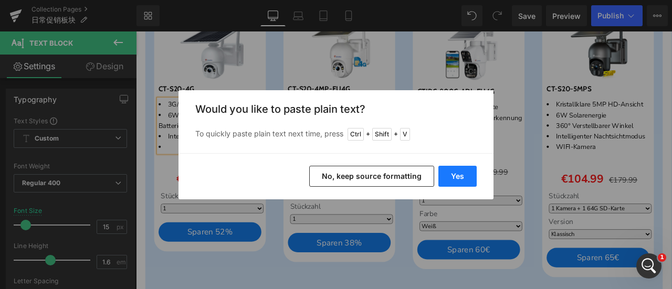
drag, startPoint x: 450, startPoint y: 176, endPoint x: 350, endPoint y: 171, distance: 99.8
click at [450, 176] on button "Yes" at bounding box center [457, 176] width 38 height 21
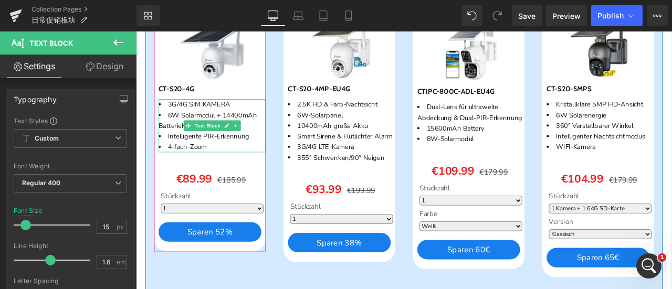
click at [229, 168] on li "4-fach-Zoom" at bounding box center [226, 168] width 127 height 13
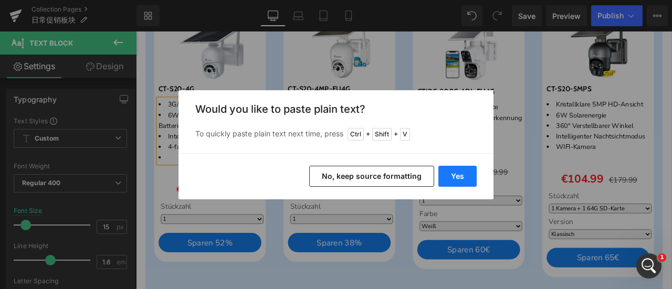
click at [450, 174] on button "Yes" at bounding box center [457, 176] width 38 height 21
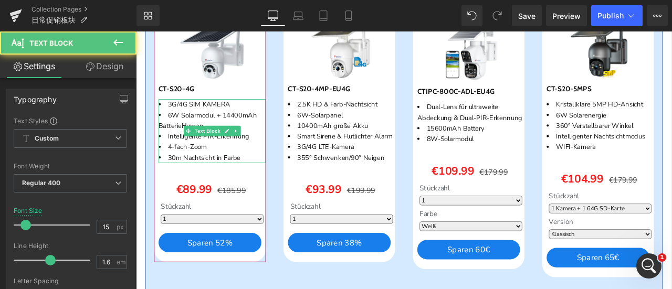
click at [260, 179] on li "30m Nachtsicht in Farbe" at bounding box center [226, 181] width 127 height 13
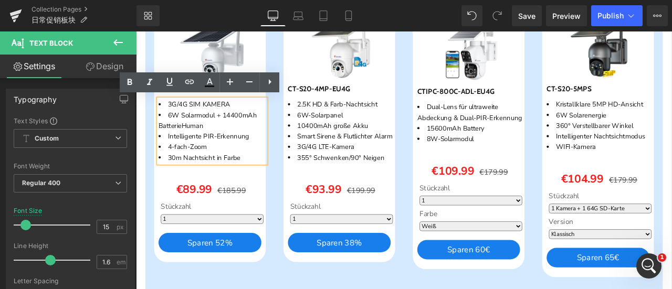
click at [294, 237] on div "Sparen 52 % (P) Image CT-S20-4G (P) SKU 3G/4G SIM KAMERA 6W Solarmodul + 14400m…" at bounding box center [223, 159] width 153 height 327
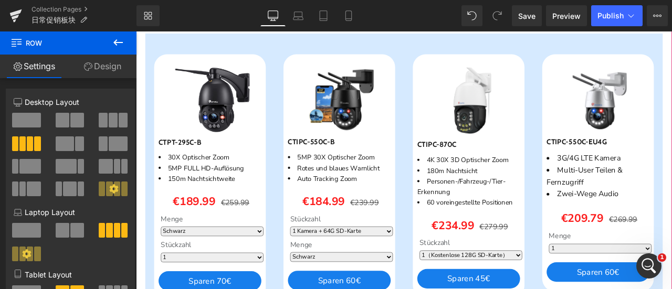
scroll to position [462, 0]
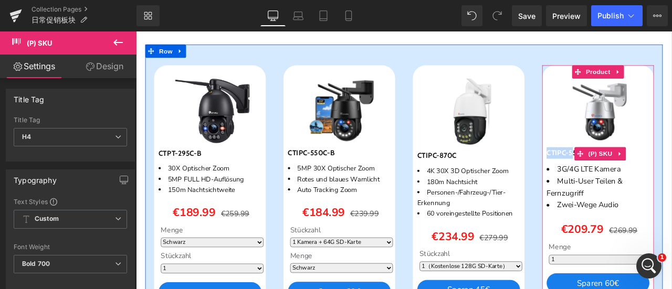
drag, startPoint x: 619, startPoint y: 174, endPoint x: 650, endPoint y: 176, distance: 31.0
click at [650, 176] on span "CTIPC-550C-EU4G" at bounding box center [657, 176] width 71 height 10
copy span "CTIPC-5"
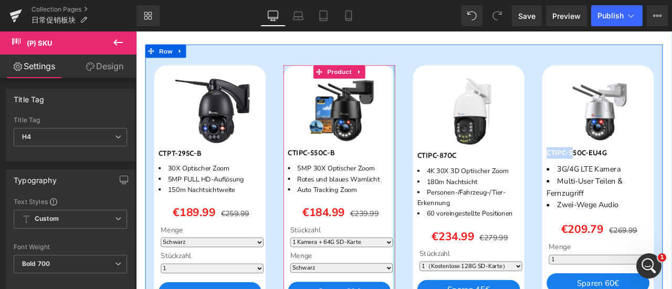
click at [444, 110] on div "Sparen 23 % (P) Image CTIPC-550C-B (P) SKU 5MP 30X Optischer Zoom Rotes und bla…" at bounding box center [376, 218] width 153 height 292
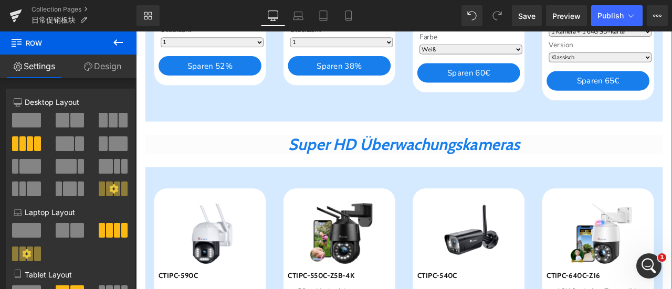
scroll to position [1301, 0]
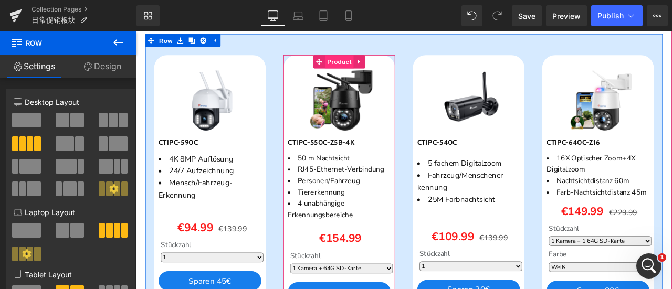
click at [374, 68] on span "Product" at bounding box center [377, 68] width 34 height 16
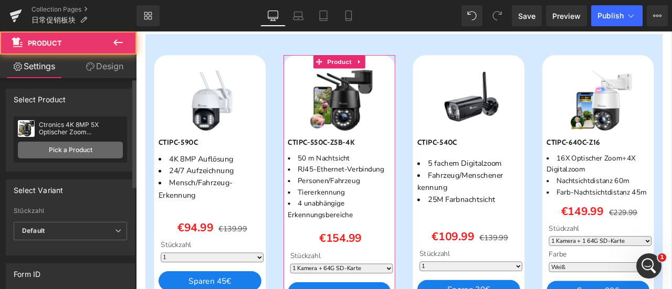
click at [52, 144] on link "Pick a Product" at bounding box center [70, 150] width 105 height 17
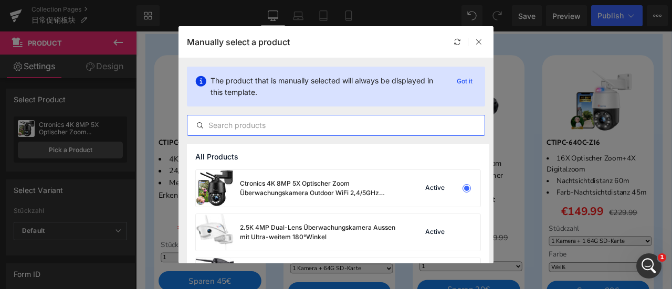
click at [269, 123] on input "text" at bounding box center [335, 125] width 297 height 13
paste input "Ctronics 4K 8MP Überwachungskamera Ausen WLAN, Erkennung von Personen/Fahrzeuge…"
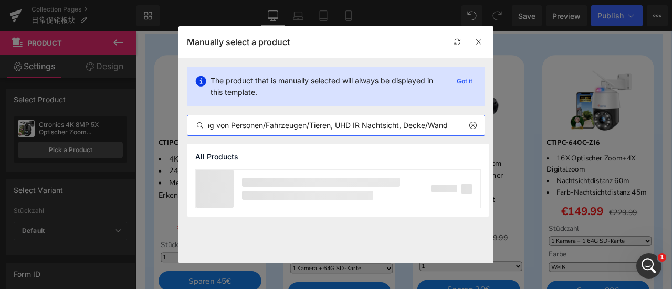
scroll to position [0, 225]
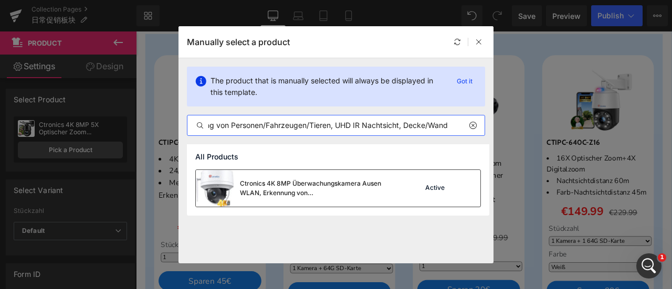
type input "Ctronics 4K 8MP Überwachungskamera Ausen WLAN, Erkennung von Personen/Fahrzeuge…"
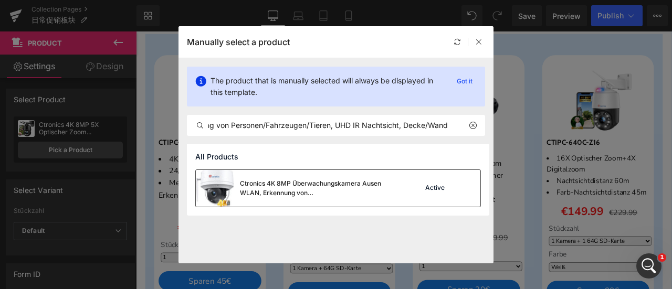
click at [277, 185] on div "Ctronics 4K 8MP Überwachungskamera Ausen WLAN, Erkennung von Personen/Fahrzeuge…" at bounding box center [318, 188] width 157 height 19
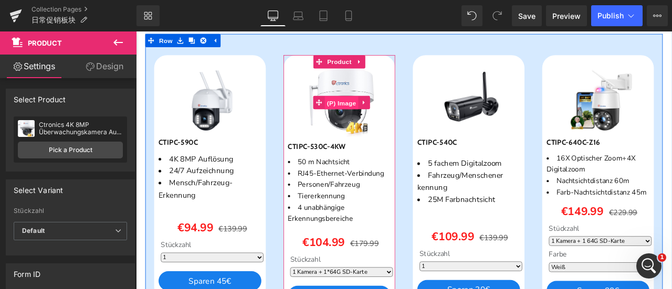
click at [374, 112] on span "(P) Image" at bounding box center [379, 117] width 40 height 16
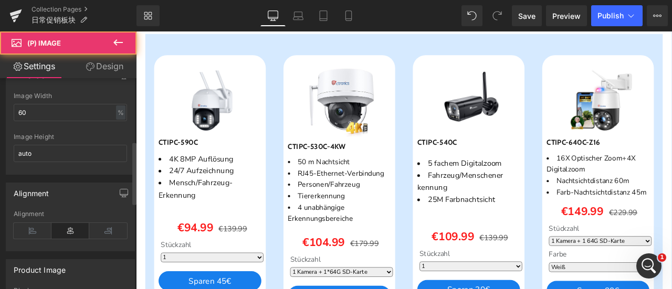
scroll to position [210, 0]
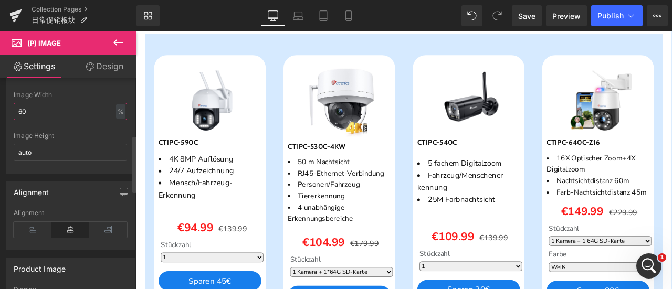
drag, startPoint x: 22, startPoint y: 111, endPoint x: 14, endPoint y: 111, distance: 8.4
click at [14, 111] on input "60" at bounding box center [70, 111] width 113 height 17
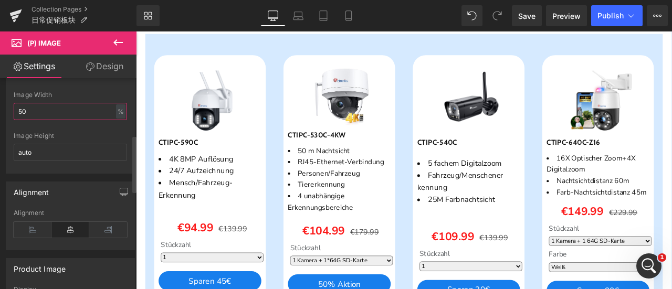
click at [47, 106] on input "50" at bounding box center [70, 111] width 113 height 17
type input "50"
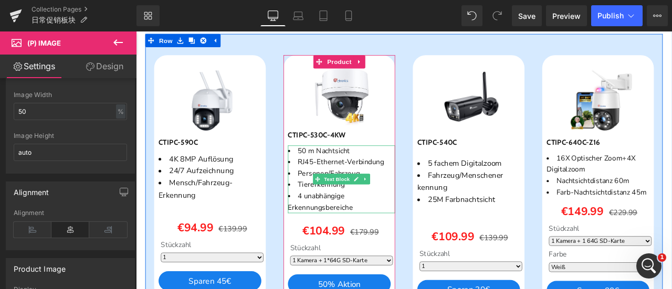
click at [328, 168] on div at bounding box center [379, 168] width 127 height 3
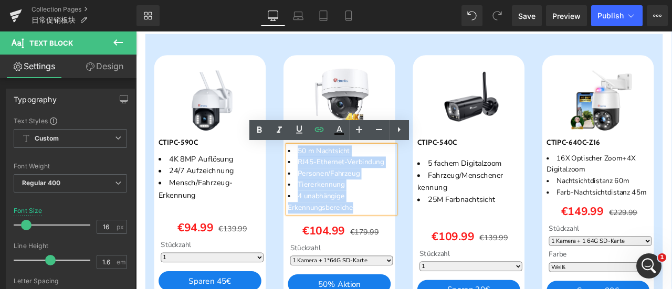
drag, startPoint x: 337, startPoint y: 178, endPoint x: 407, endPoint y: 243, distance: 95.4
click at [407, 243] on ul "50 m Nachtsicht RJ45-Ethernet-Verbindung Personen/Fahrzeug Tiererkennung 4 unab…" at bounding box center [379, 207] width 127 height 81
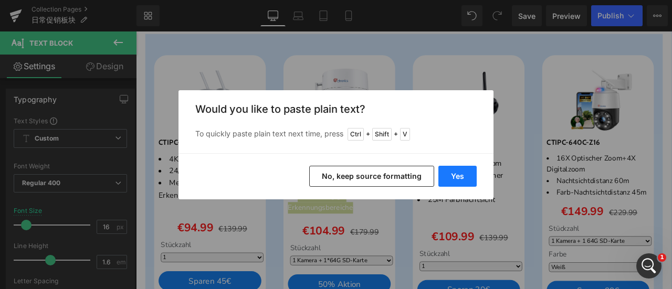
click at [453, 175] on button "Yes" at bounding box center [457, 176] width 38 height 21
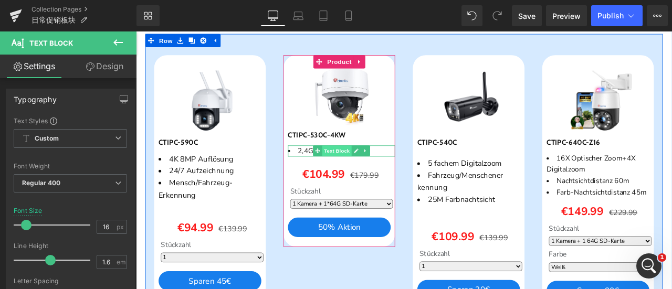
click at [368, 175] on span "Text Block" at bounding box center [374, 173] width 35 height 13
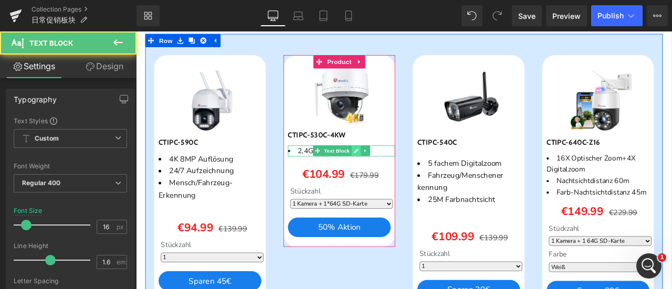
click at [391, 173] on link at bounding box center [396, 173] width 11 height 13
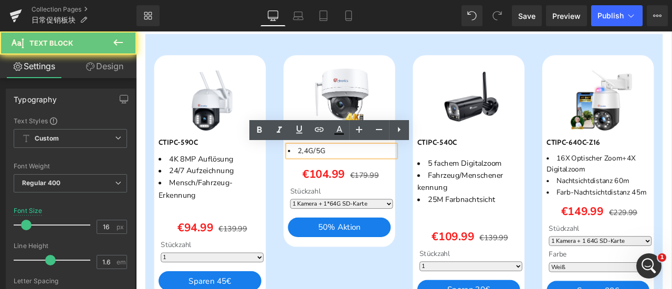
click at [379, 173] on li "2,4G/5G" at bounding box center [379, 174] width 127 height 14
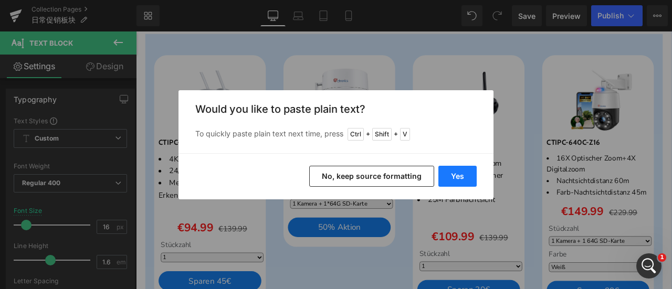
click at [450, 172] on button "Yes" at bounding box center [457, 176] width 38 height 21
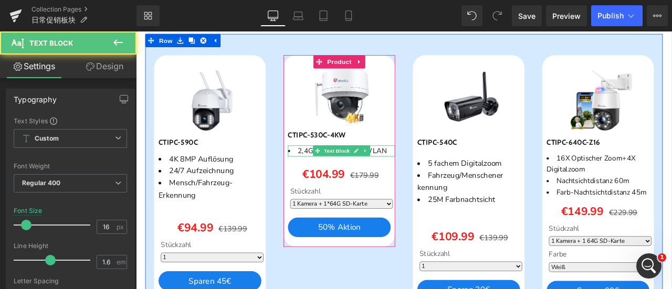
click at [429, 175] on li "2,4G/5G Dual-Band-WLAN" at bounding box center [379, 174] width 127 height 14
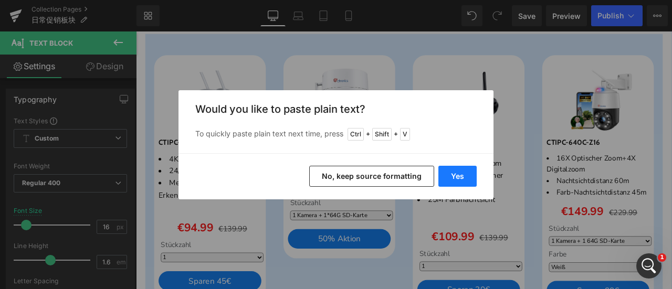
click at [452, 174] on button "Yes" at bounding box center [457, 176] width 38 height 21
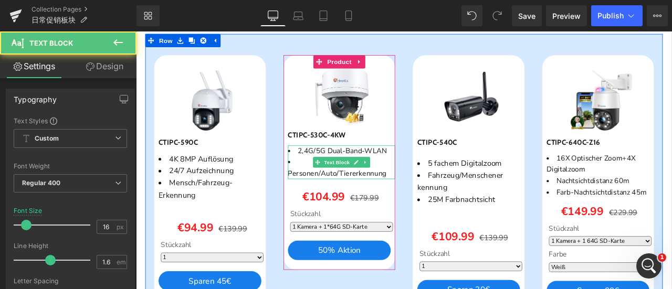
click at [432, 199] on li "Personen/Auto/Tiererkennung" at bounding box center [379, 193] width 127 height 27
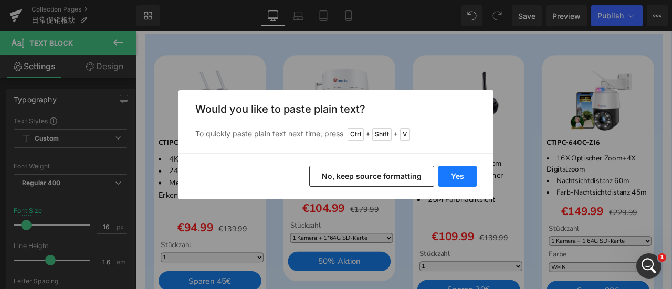
drag, startPoint x: 459, startPoint y: 177, endPoint x: 339, endPoint y: 171, distance: 119.3
click at [459, 177] on button "Yes" at bounding box center [457, 176] width 38 height 21
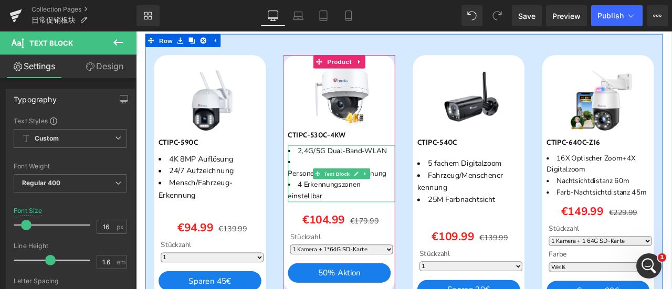
click at [390, 224] on li "4 Erkennungszonen einstellbar" at bounding box center [379, 220] width 127 height 27
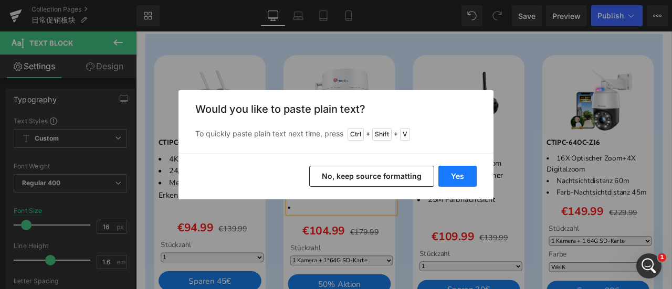
click at [447, 175] on button "Yes" at bounding box center [457, 176] width 38 height 21
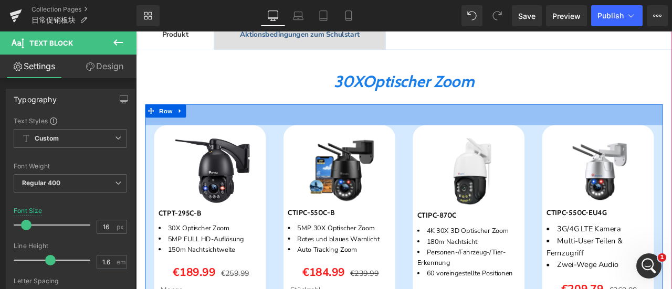
scroll to position [514, 0]
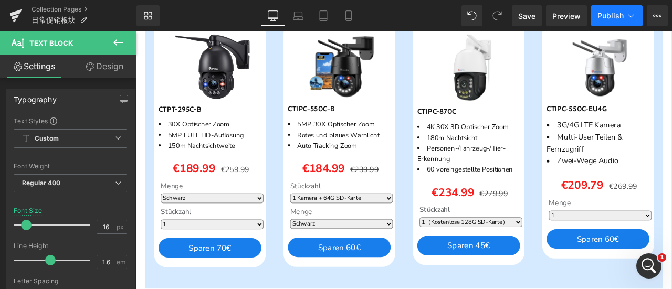
click at [600, 16] on span "Publish" at bounding box center [610, 16] width 26 height 8
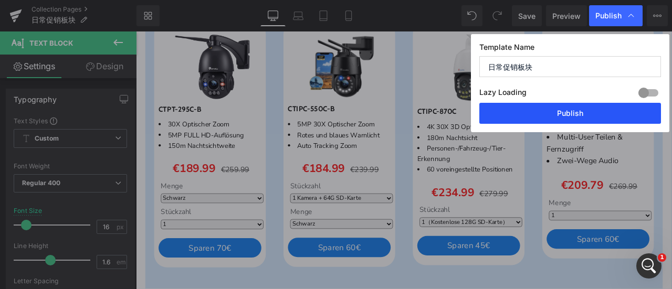
click at [585, 109] on button "Publish" at bounding box center [570, 113] width 182 height 21
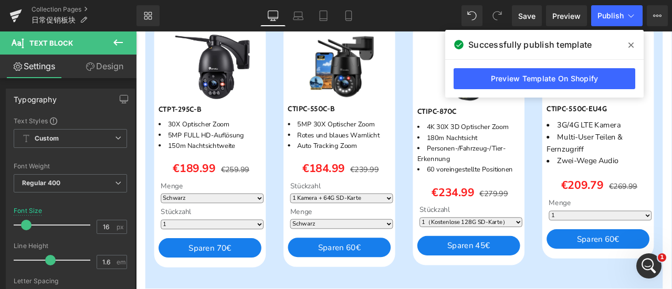
drag, startPoint x: 632, startPoint y: 41, endPoint x: 551, endPoint y: 12, distance: 85.8
click at [632, 41] on icon at bounding box center [630, 45] width 5 height 8
